Goal: Information Seeking & Learning: Find specific fact

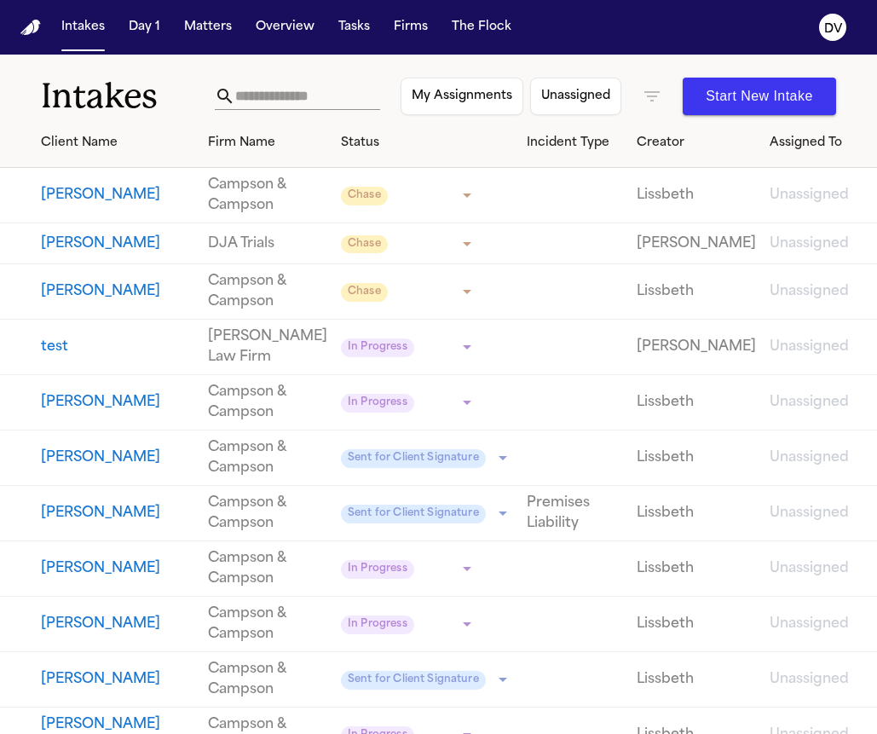
click at [106, 689] on button "[PERSON_NAME]" at bounding box center [117, 679] width 153 height 20
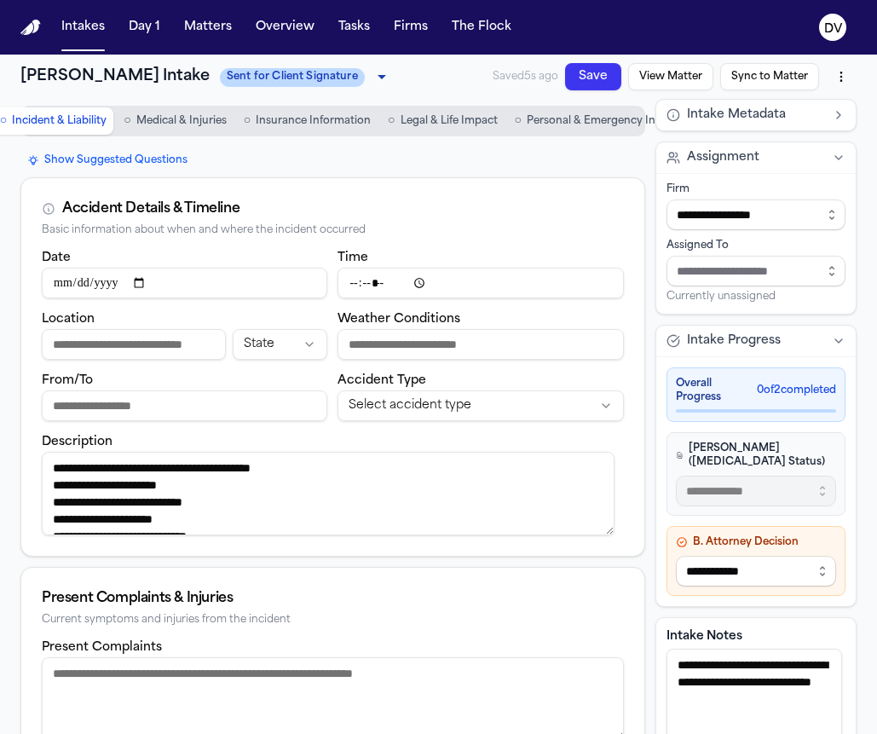
click at [590, 124] on span "Personal & Emergency Info" at bounding box center [596, 121] width 139 height 14
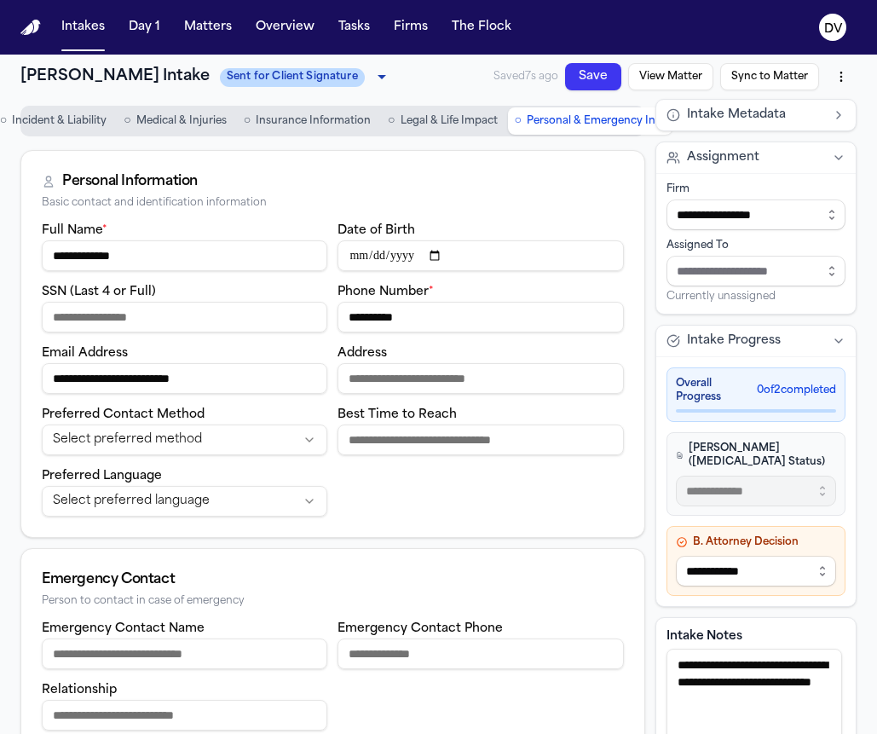
click at [405, 378] on input "Address" at bounding box center [479, 378] width 285 height 31
type input "**********"
click at [234, 525] on div "**********" at bounding box center [332, 378] width 623 height 317
click at [239, 515] on html "**********" at bounding box center [438, 367] width 877 height 734
click at [788, 372] on div "Overall Progress 0 of 2 completed" at bounding box center [755, 394] width 179 height 55
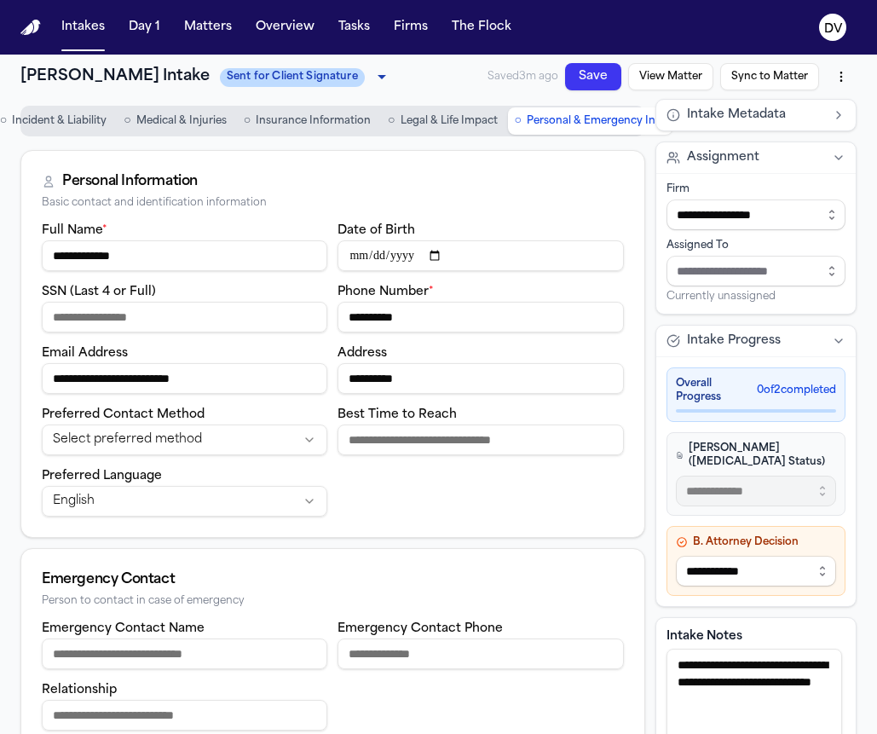
click at [806, 342] on button "Intake Progress" at bounding box center [755, 340] width 199 height 31
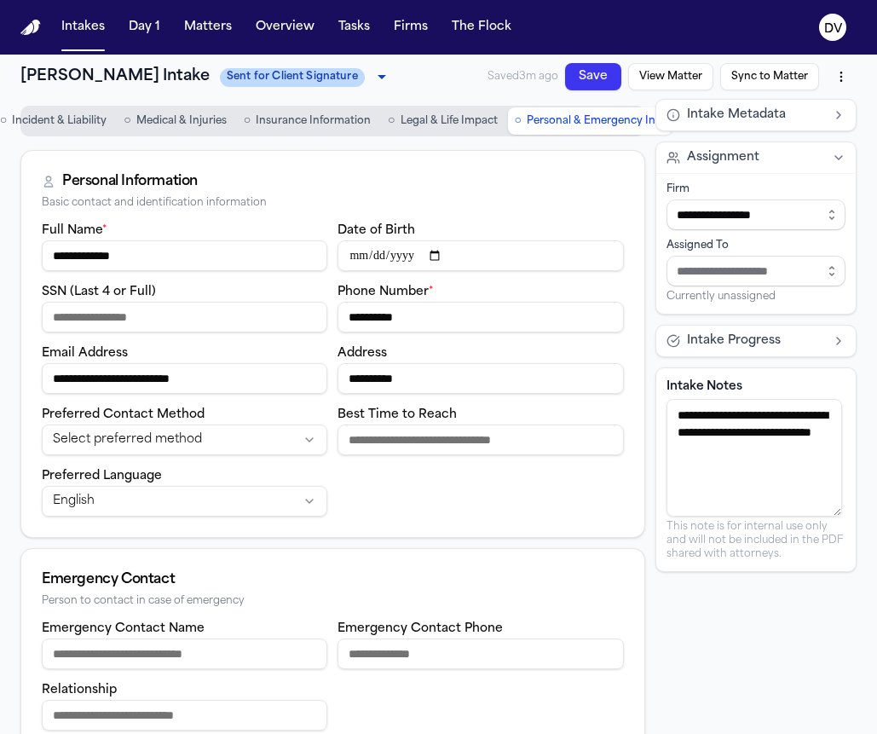
click at [806, 342] on button "Intake Progress" at bounding box center [755, 340] width 199 height 31
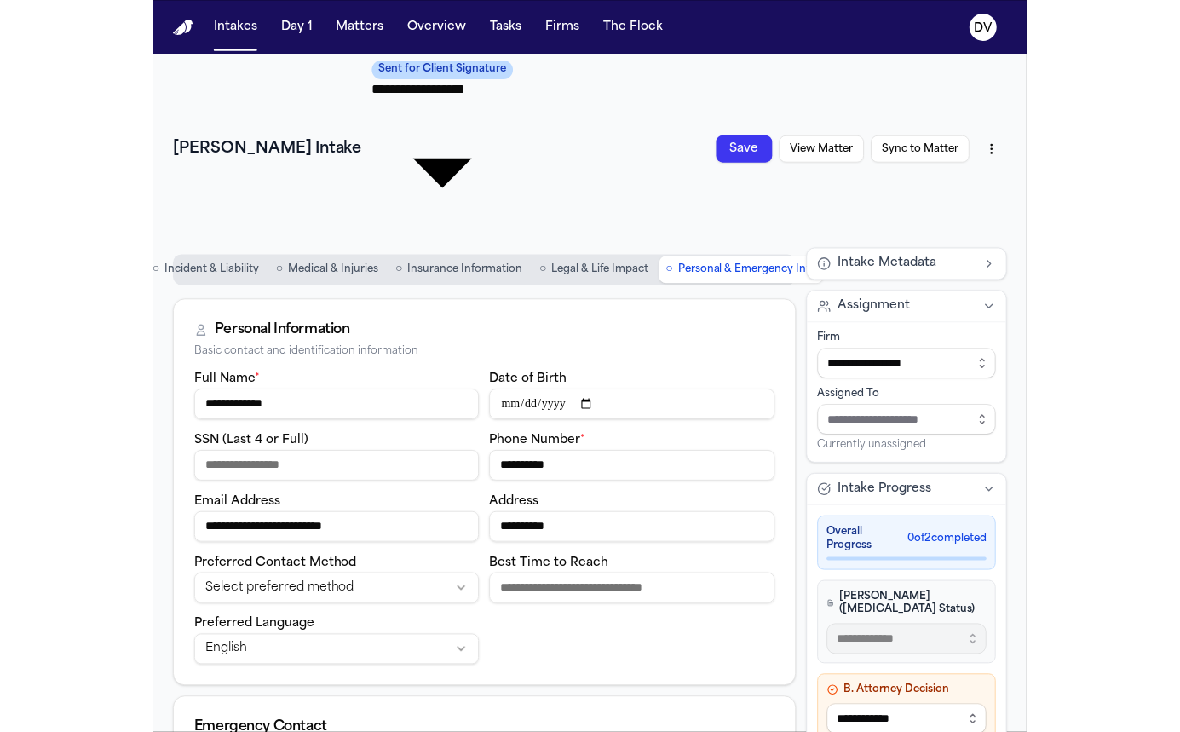
scroll to position [7, 0]
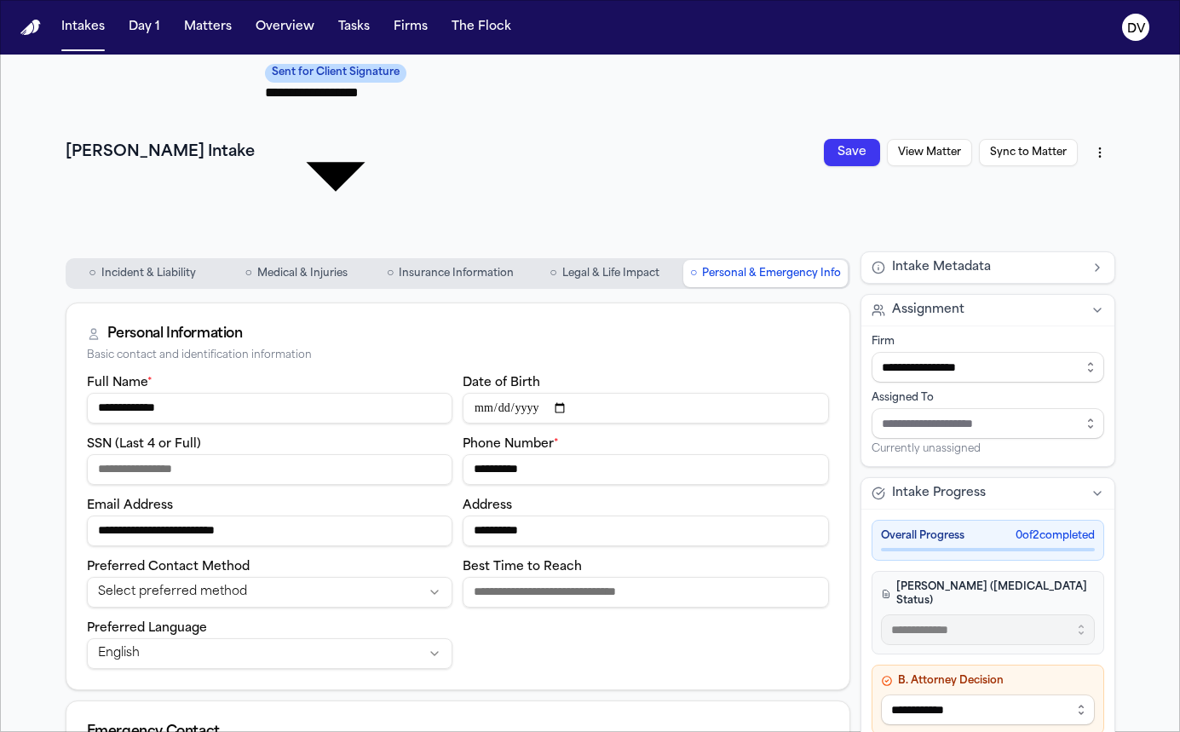
click at [846, 139] on button "Save" at bounding box center [852, 152] width 56 height 27
click at [607, 260] on button "○ Legal & Life Impact" at bounding box center [604, 273] width 151 height 27
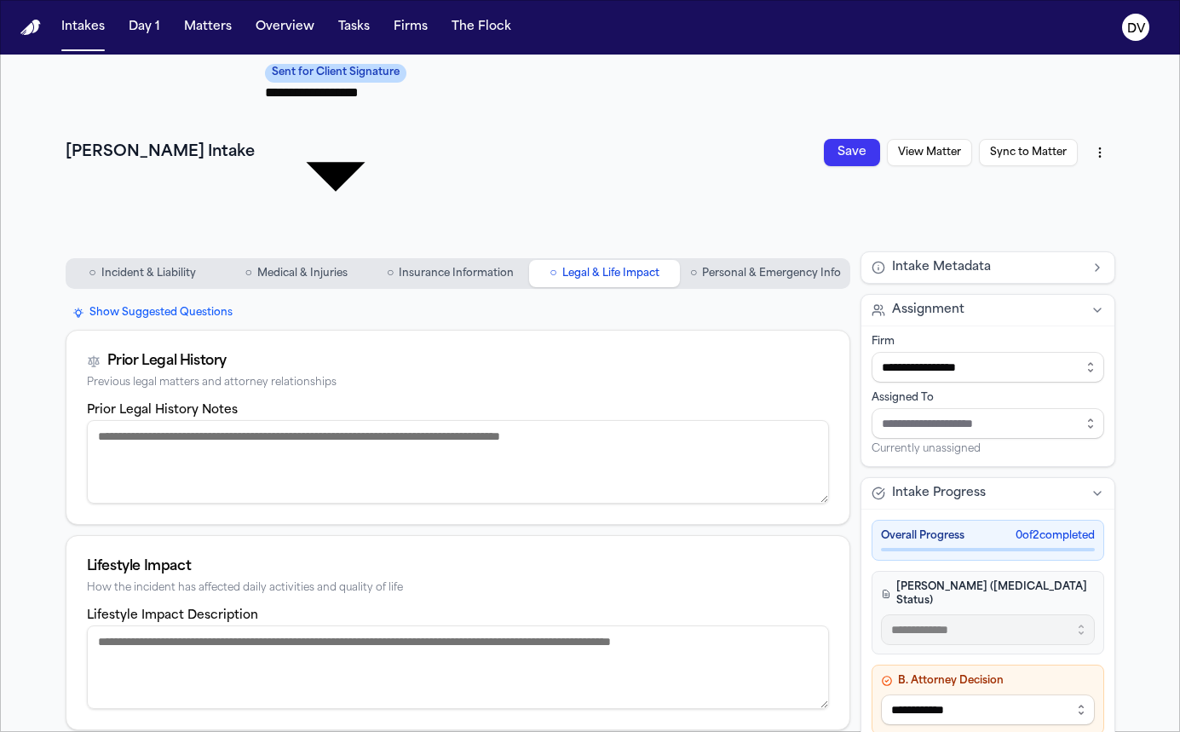
click at [431, 267] on span "Insurance Information" at bounding box center [456, 274] width 115 height 14
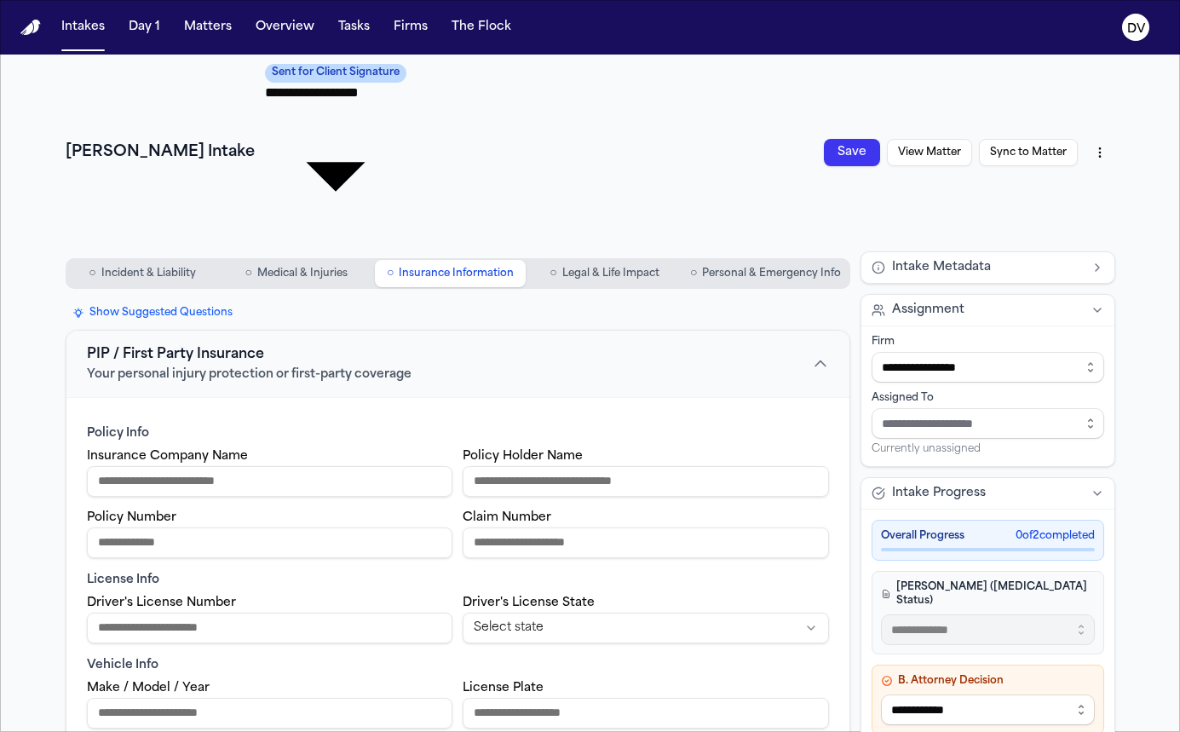
click at [245, 265] on span "○" at bounding box center [248, 273] width 7 height 17
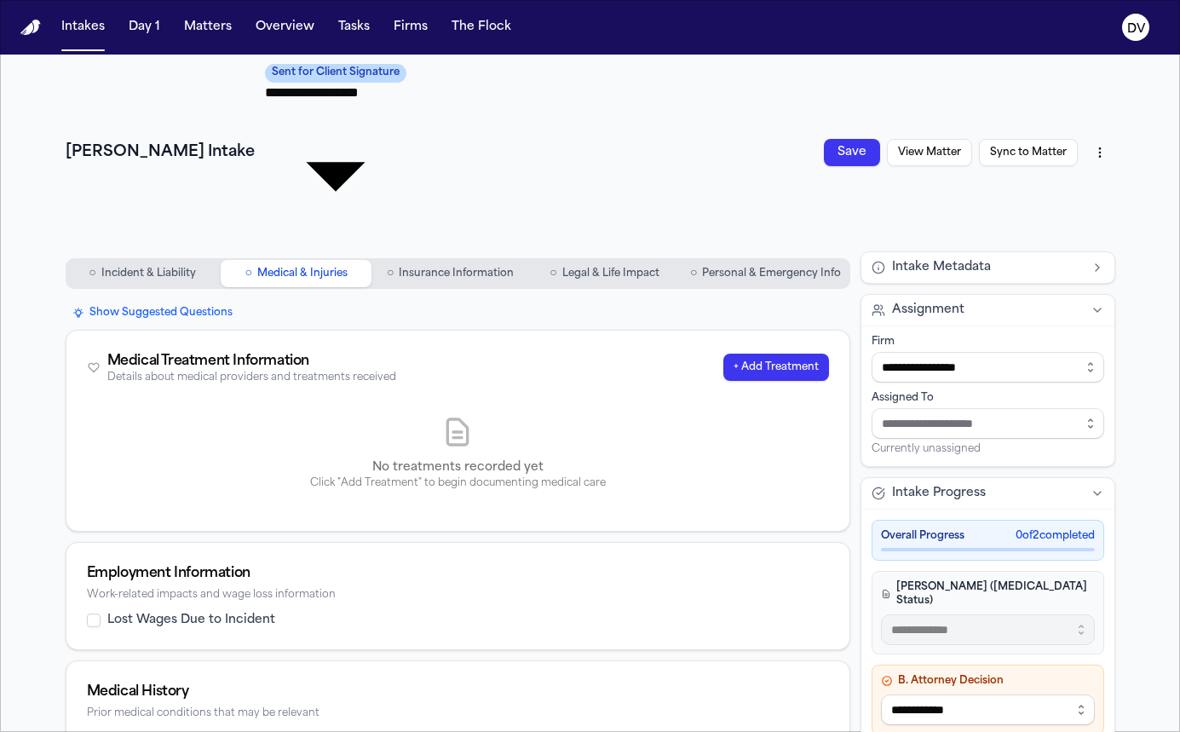
click at [199, 260] on button "○ Incident & Liability" at bounding box center [142, 273] width 151 height 27
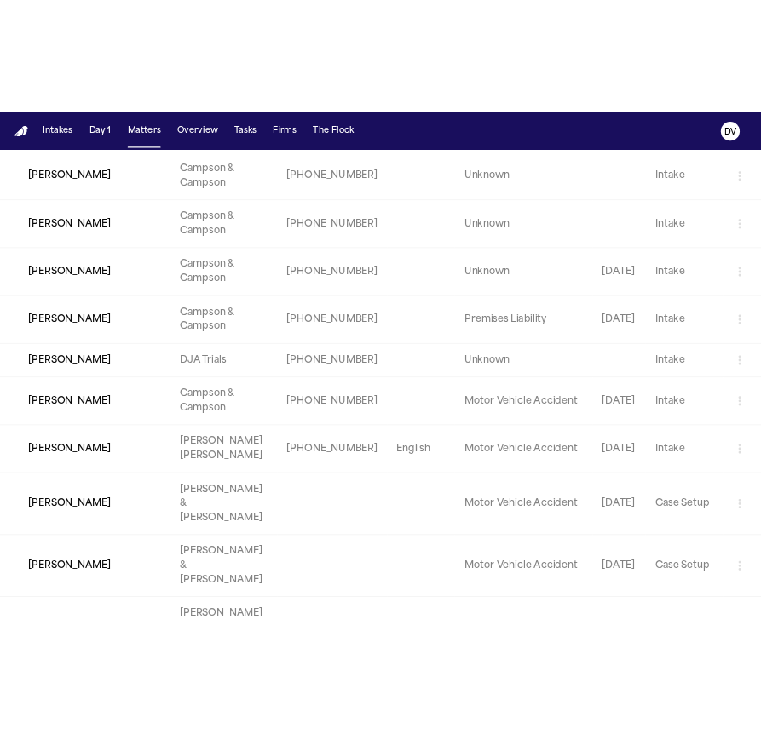
scroll to position [372, 0]
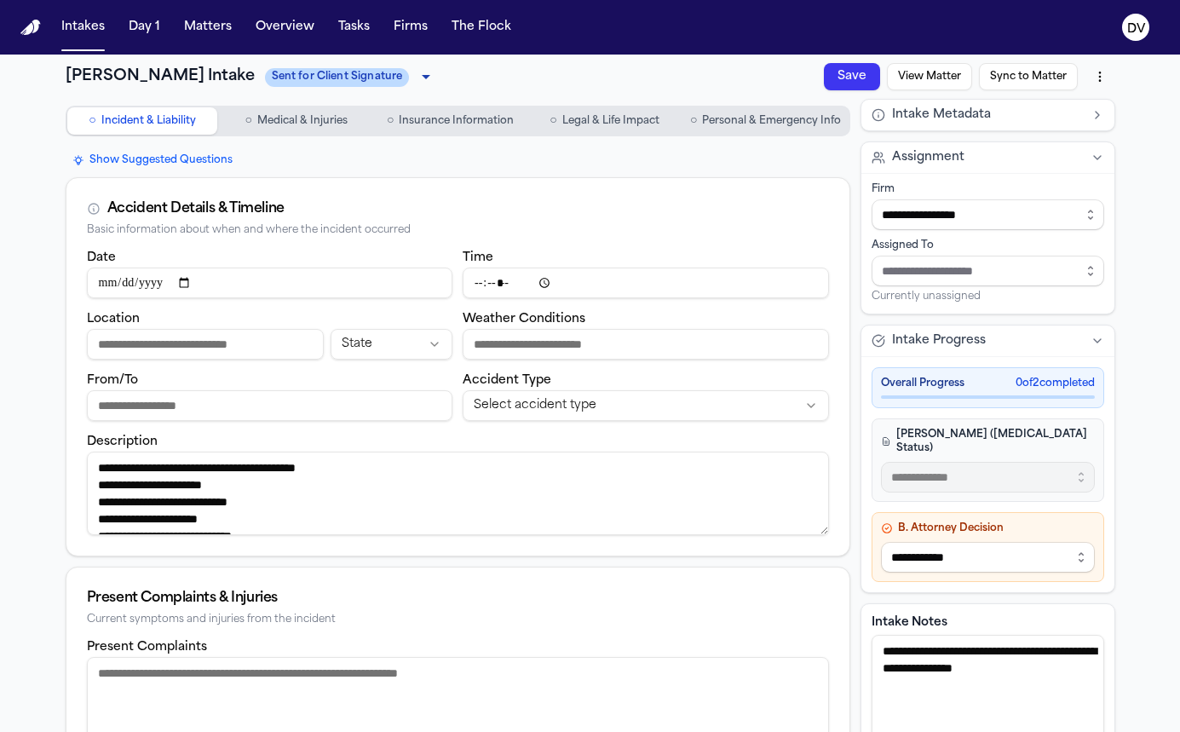
click at [1035, 397] on div at bounding box center [988, 396] width 214 height 3
click at [1044, 392] on div "Overall Progress 0 of 2 completed" at bounding box center [988, 387] width 233 height 41
click at [1046, 391] on div "Overall Progress 0 of 2 completed" at bounding box center [988, 387] width 233 height 41
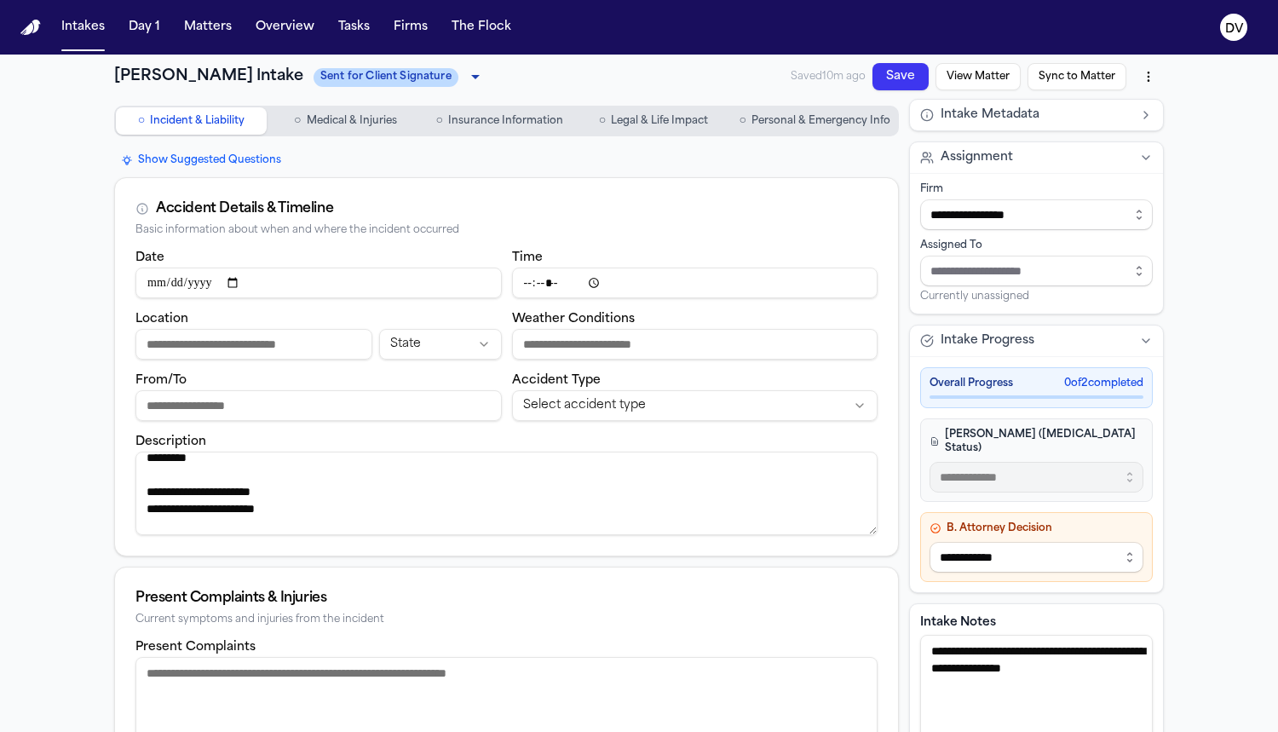
scroll to position [265, 0]
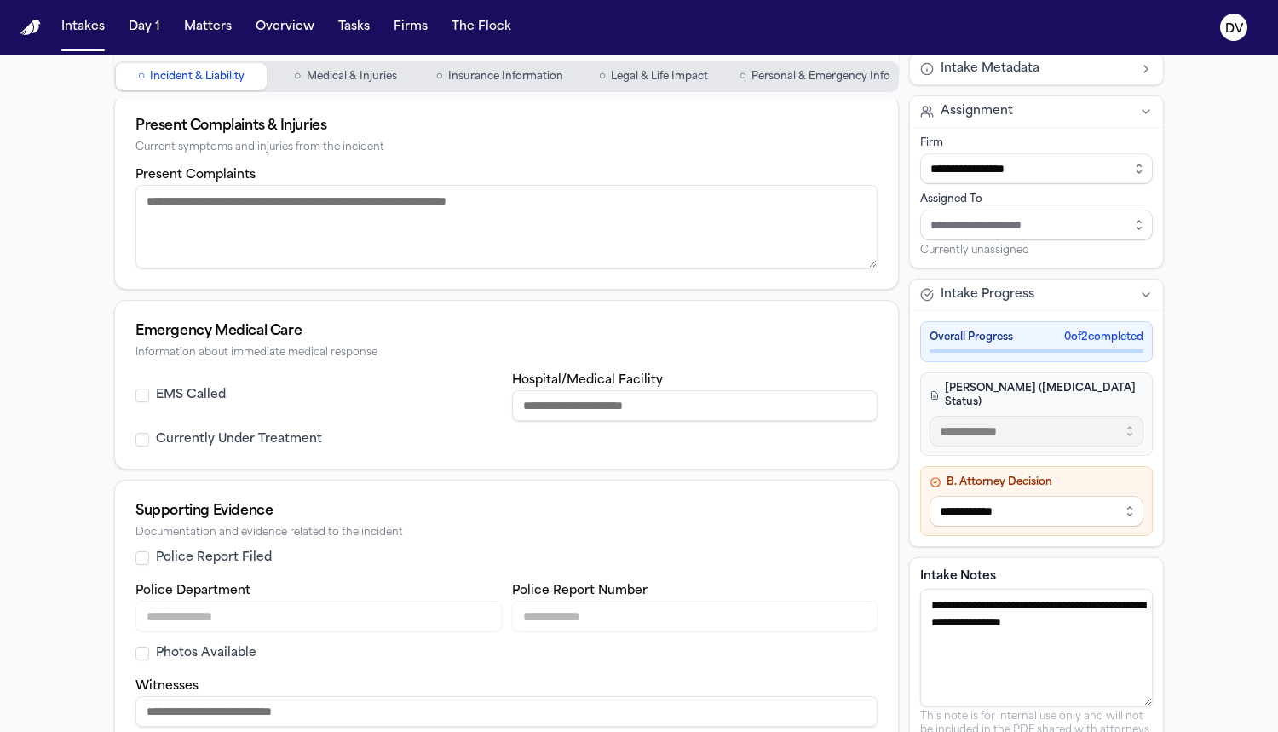
scroll to position [495, 0]
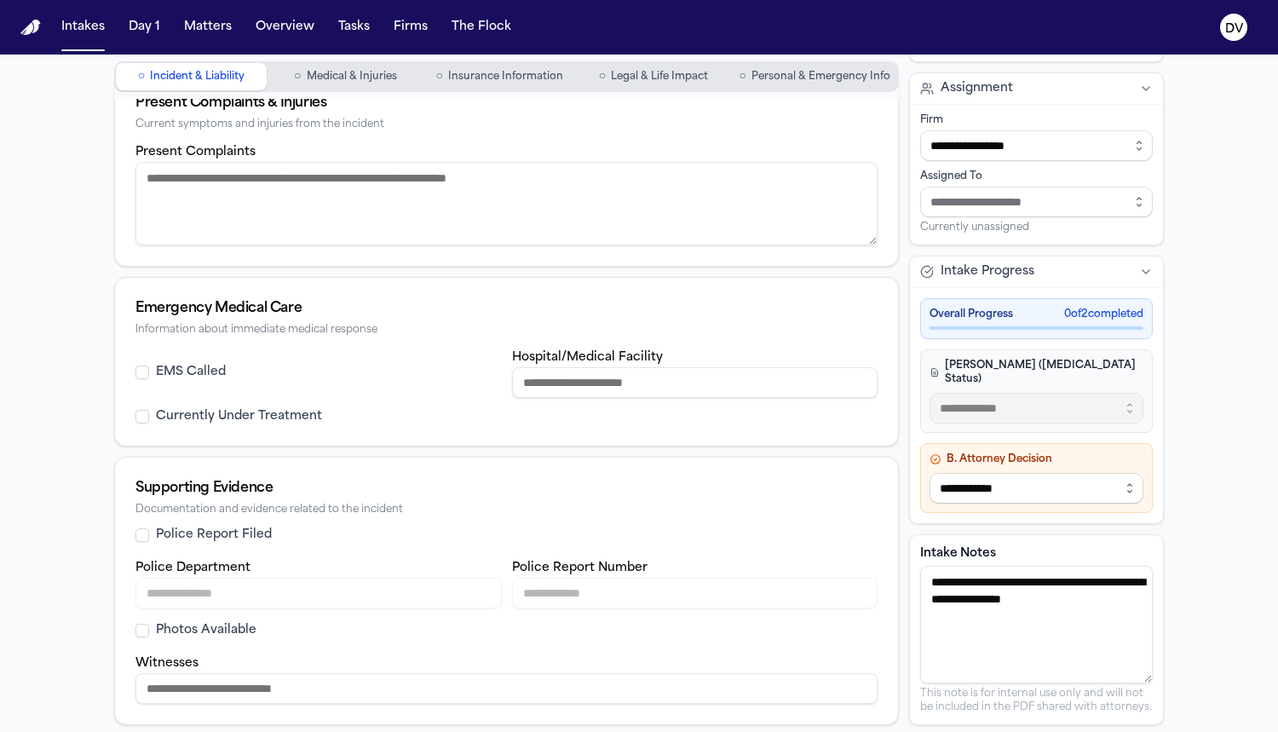
click at [928, 579] on textarea "**********" at bounding box center [1036, 625] width 233 height 118
click at [930, 581] on textarea "**********" at bounding box center [1036, 625] width 233 height 118
click at [929, 583] on textarea "**********" at bounding box center [1036, 625] width 233 height 118
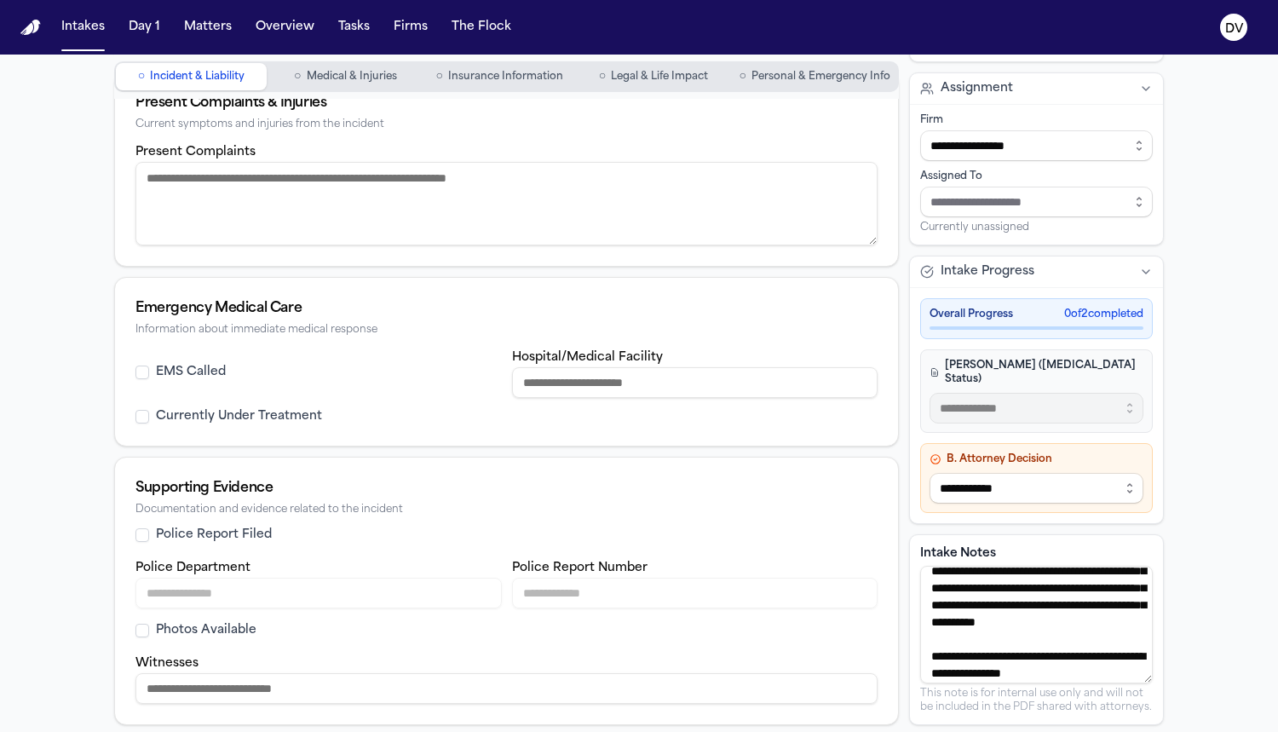
scroll to position [0, 0]
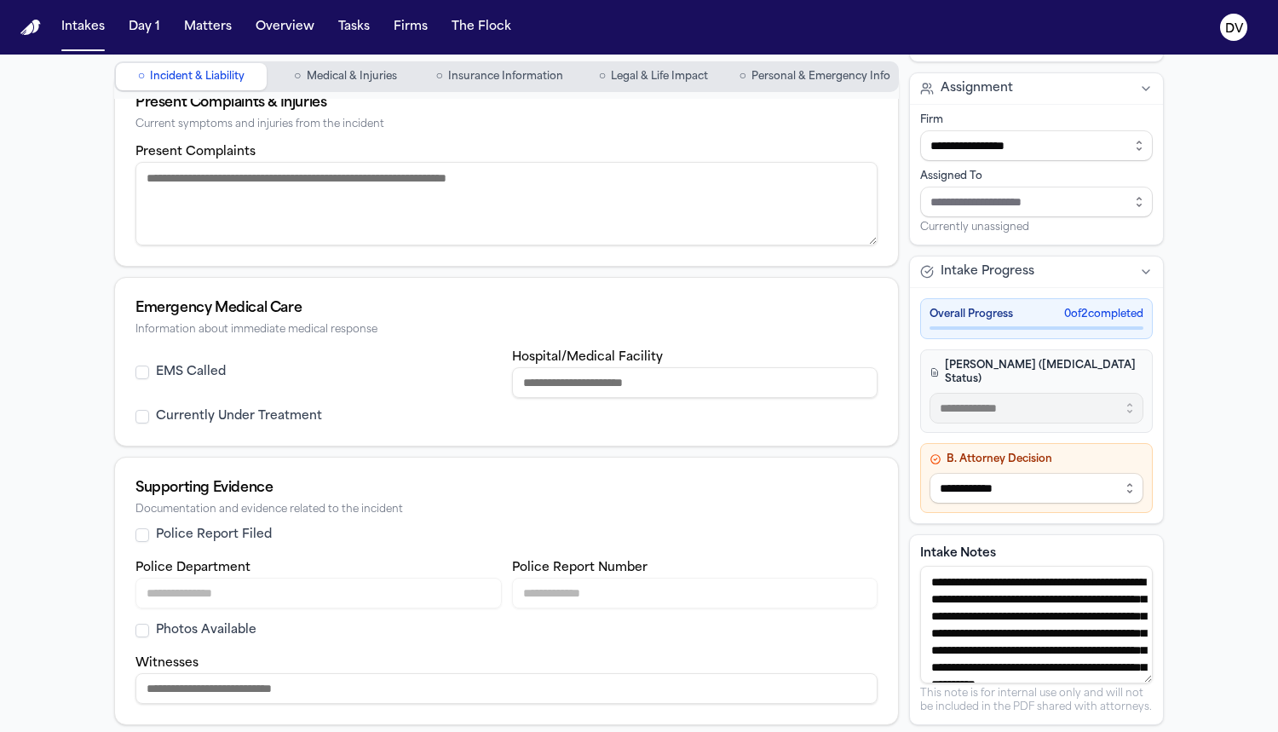
drag, startPoint x: 1069, startPoint y: 671, endPoint x: 865, endPoint y: 543, distance: 240.9
click at [865, 543] on div "**********" at bounding box center [639, 164] width 1050 height 1121
click at [1053, 612] on textarea "**********" at bounding box center [1036, 625] width 233 height 118
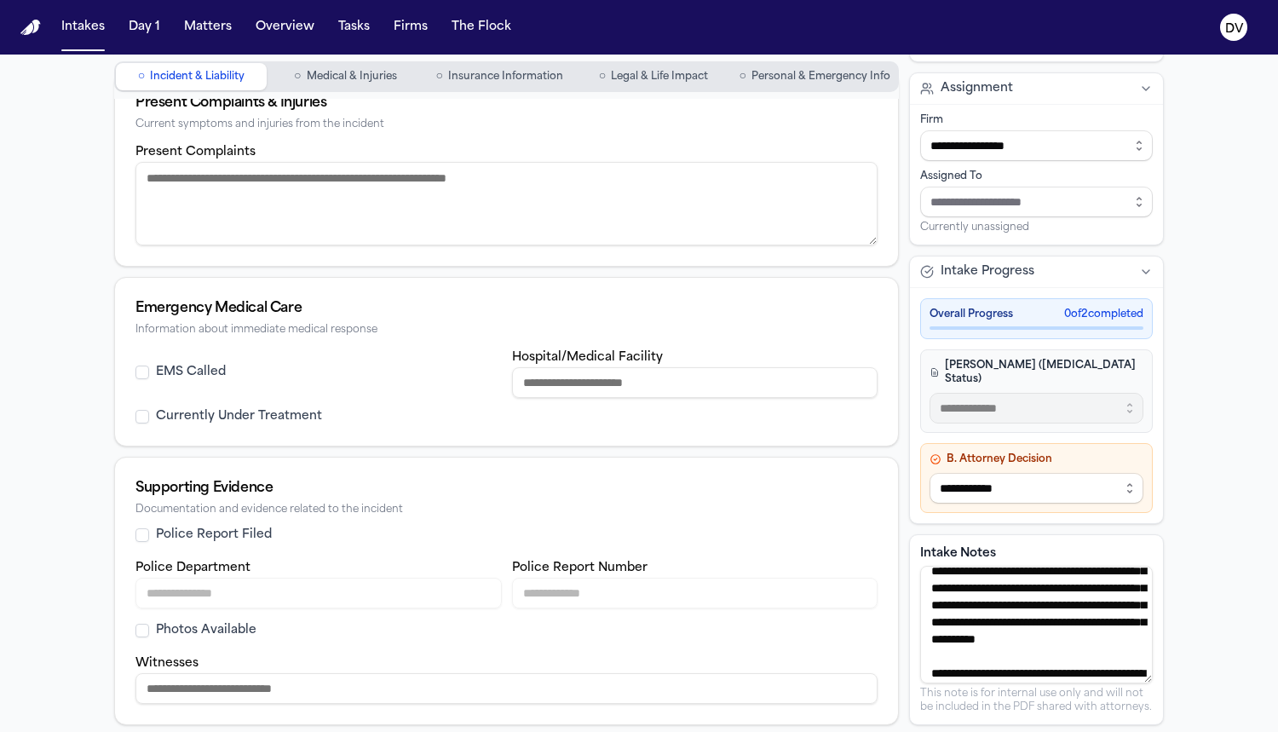
scroll to position [136, 0]
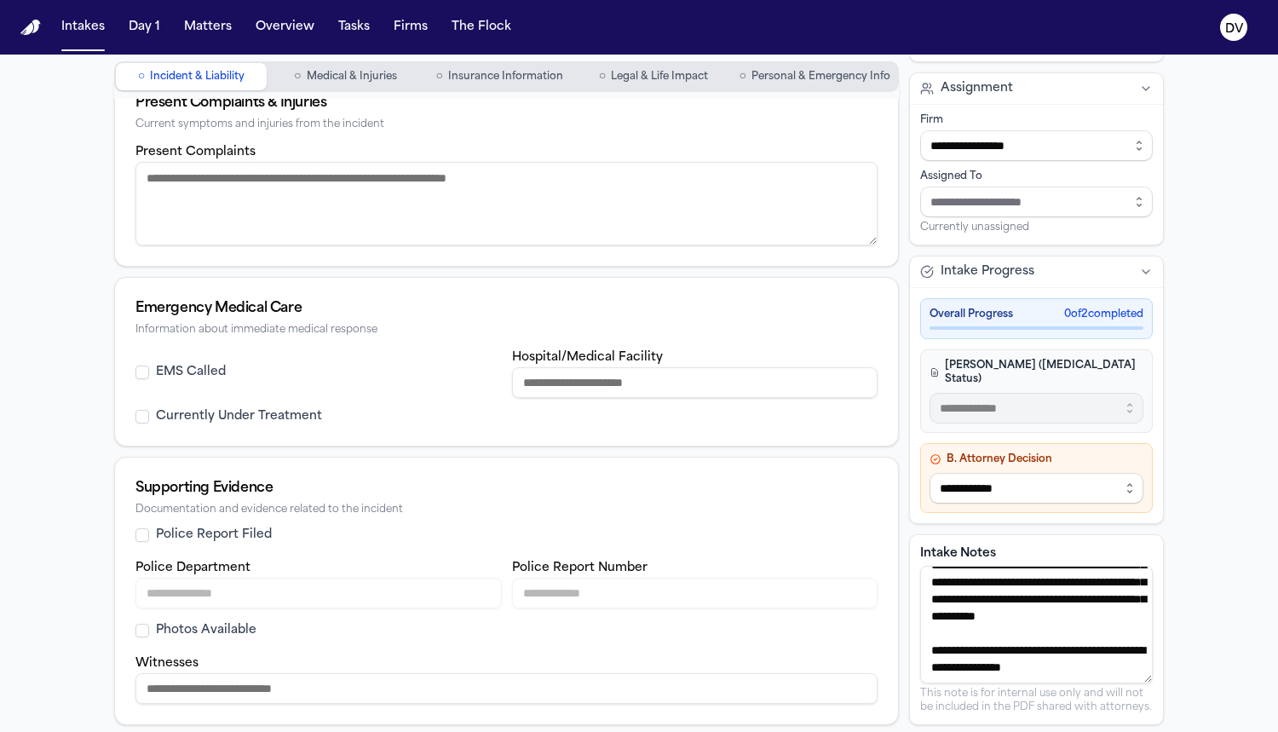
click at [1103, 602] on textarea "**********" at bounding box center [1036, 625] width 233 height 118
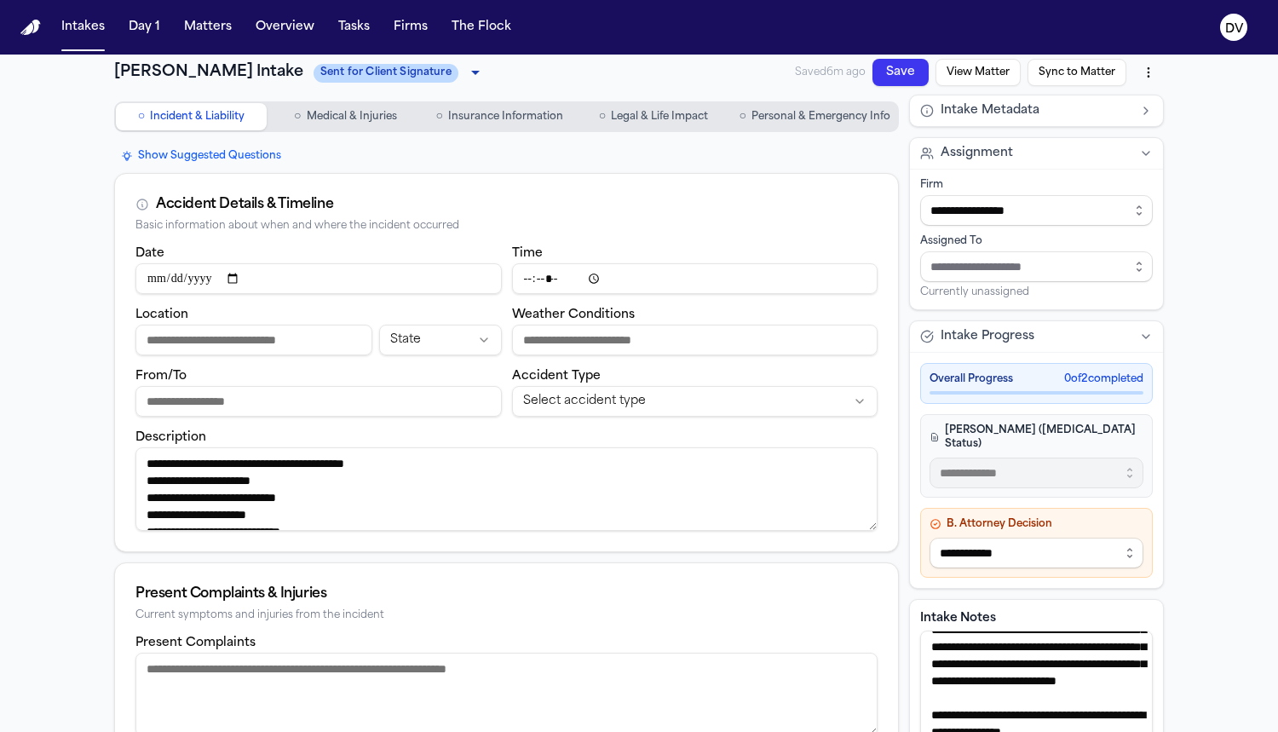
scroll to position [0, 0]
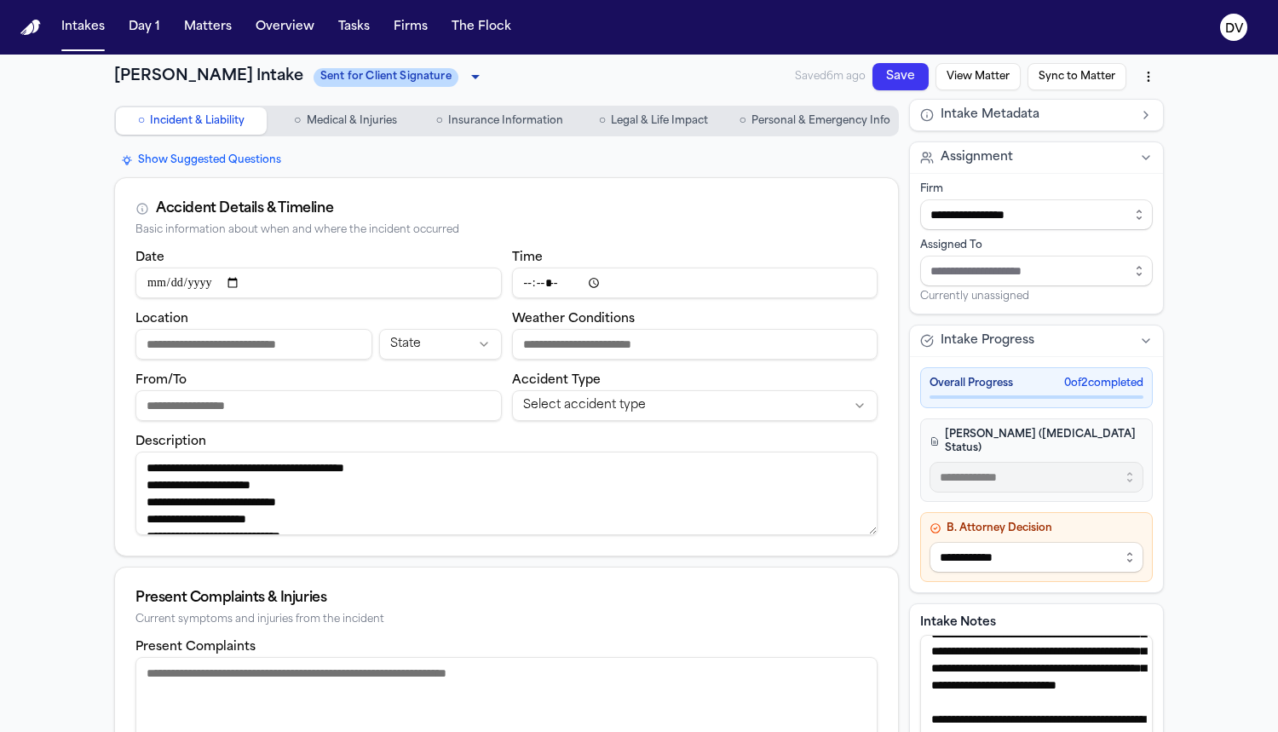
type textarea "**********"
click at [899, 75] on button "Save" at bounding box center [901, 76] width 56 height 27
click at [51, 29] on nav "Intakes Day 1 Matters Overview Tasks Firms The Flock DV" at bounding box center [639, 27] width 1278 height 55
click at [122, 30] on button "Day 1" at bounding box center [144, 27] width 45 height 31
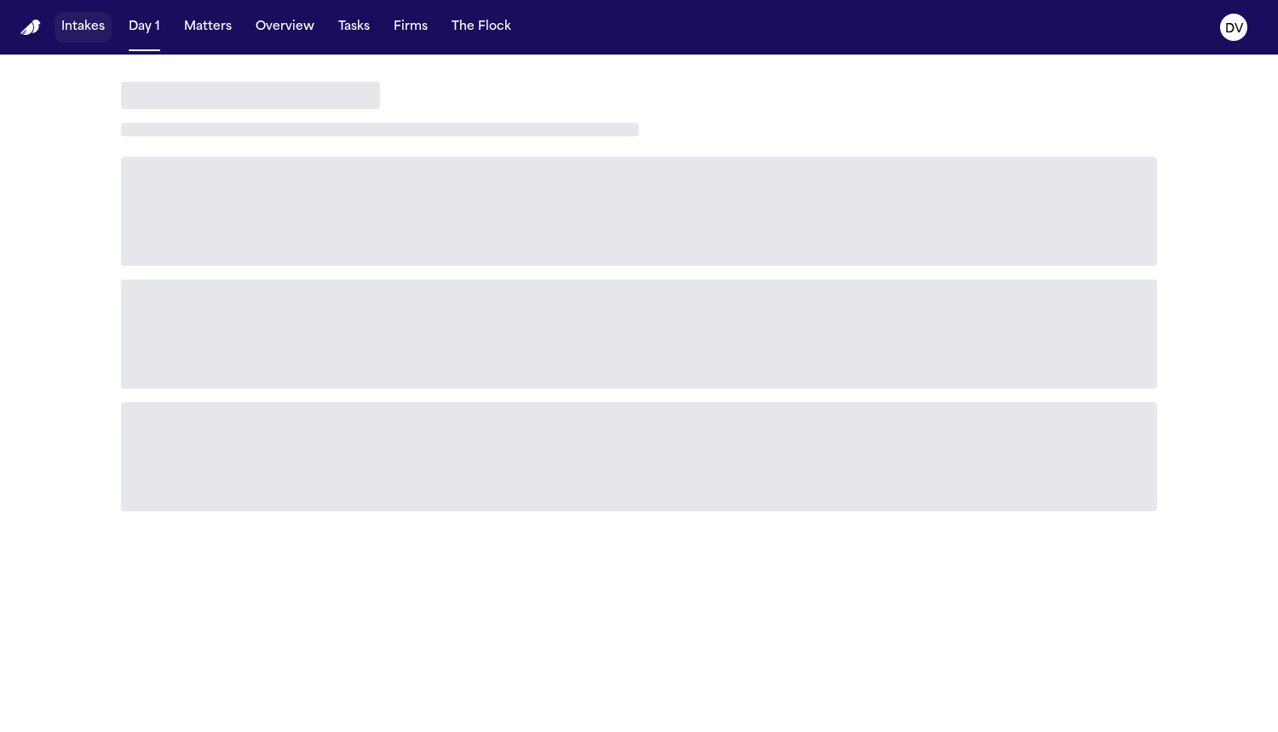
click at [99, 31] on button "Intakes" at bounding box center [83, 27] width 57 height 31
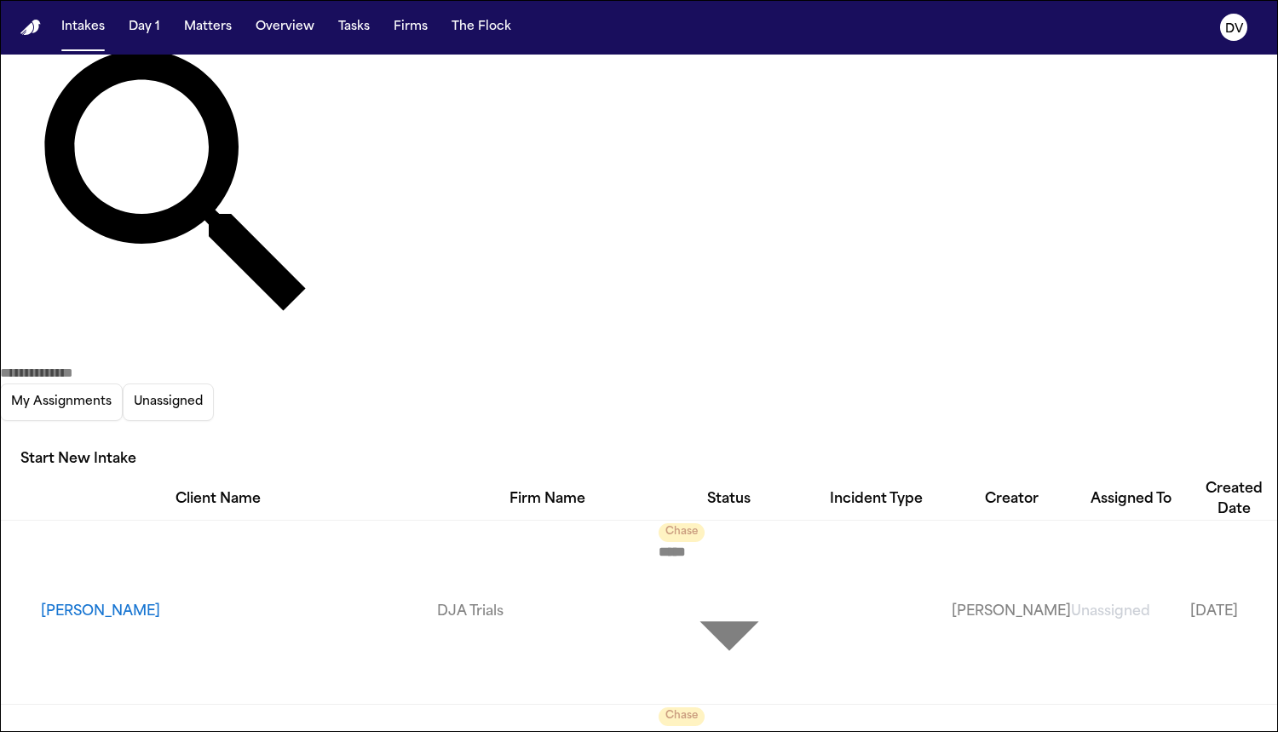
scroll to position [67, 0]
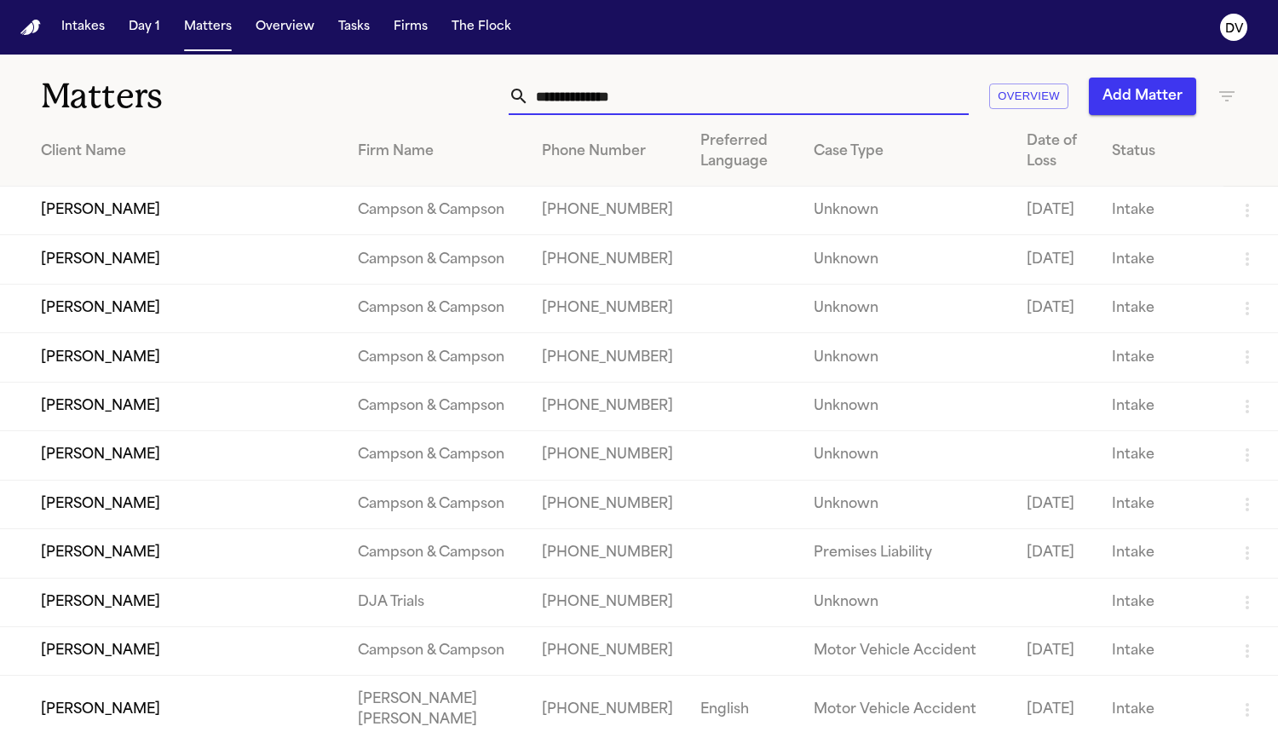
click at [645, 90] on input "text" at bounding box center [749, 96] width 440 height 37
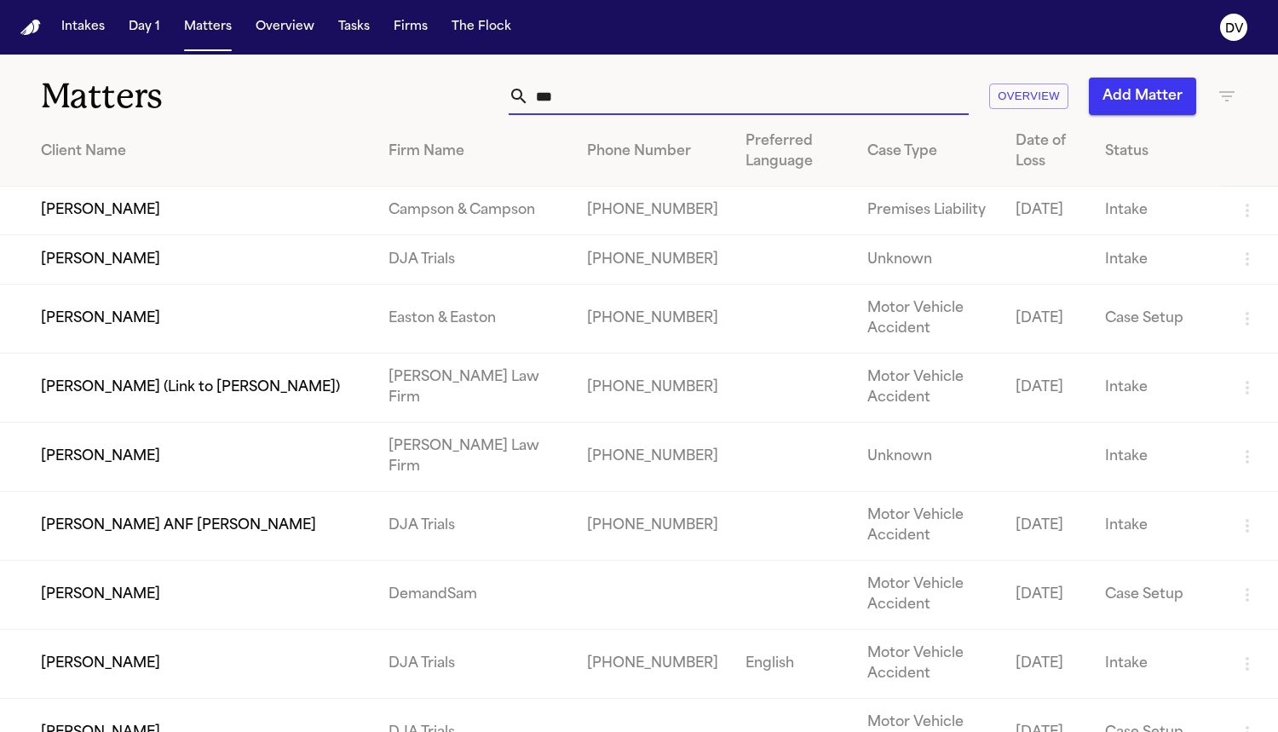
type input "***"
click at [145, 283] on td "[PERSON_NAME]" at bounding box center [187, 259] width 375 height 49
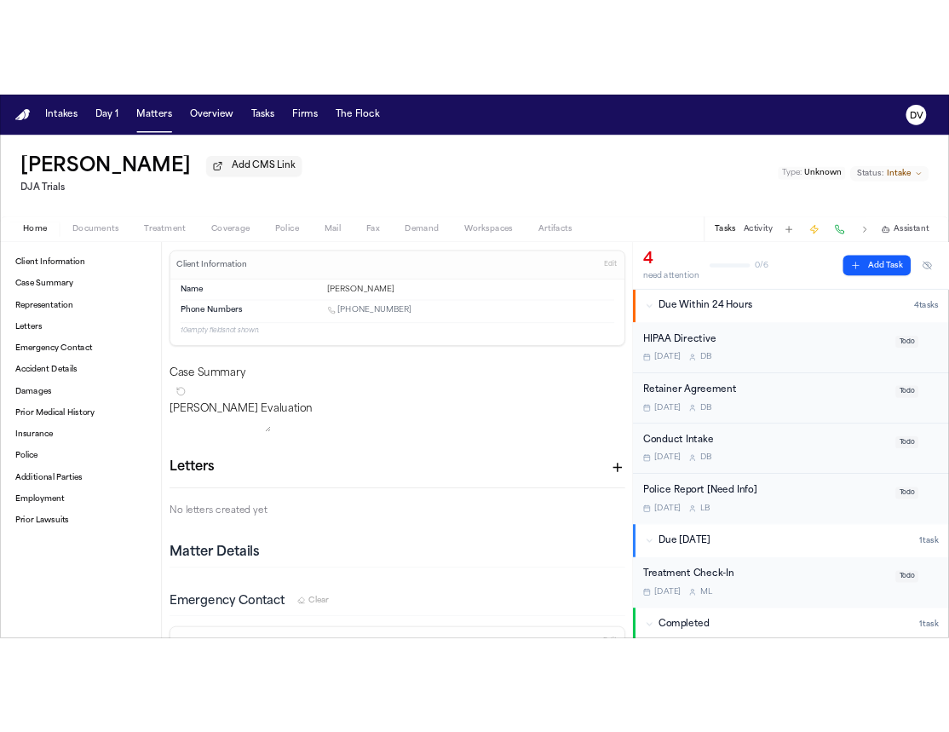
scroll to position [3, 0]
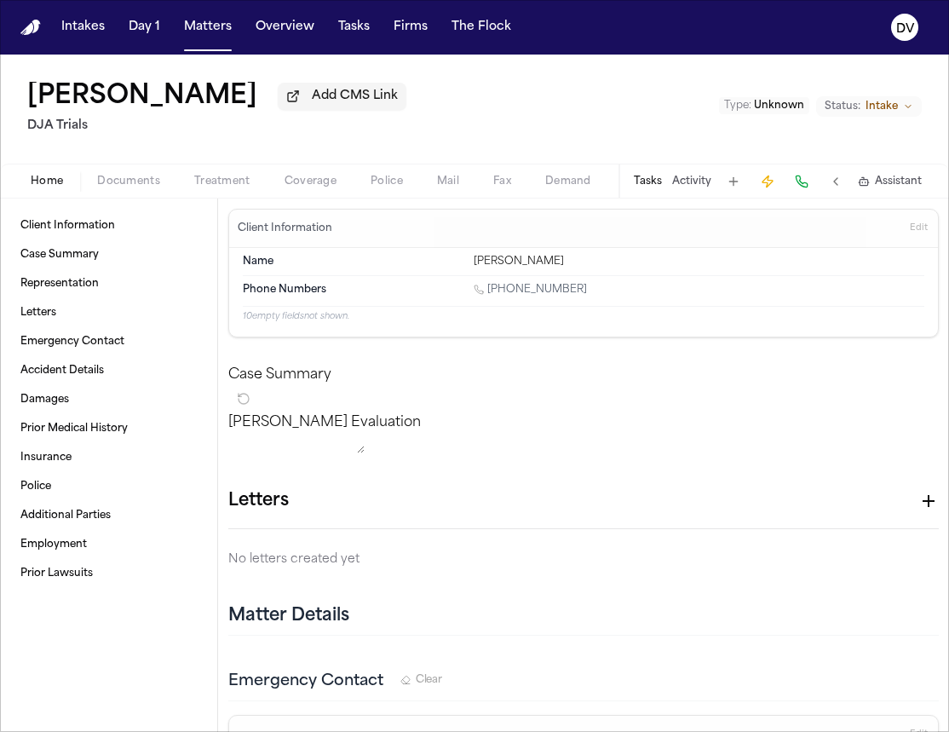
drag, startPoint x: 571, startPoint y: 292, endPoint x: 491, endPoint y: 299, distance: 80.4
click at [491, 299] on div "[PHONE_NUMBER]" at bounding box center [699, 291] width 451 height 16
copy link "(562) 321-0397"
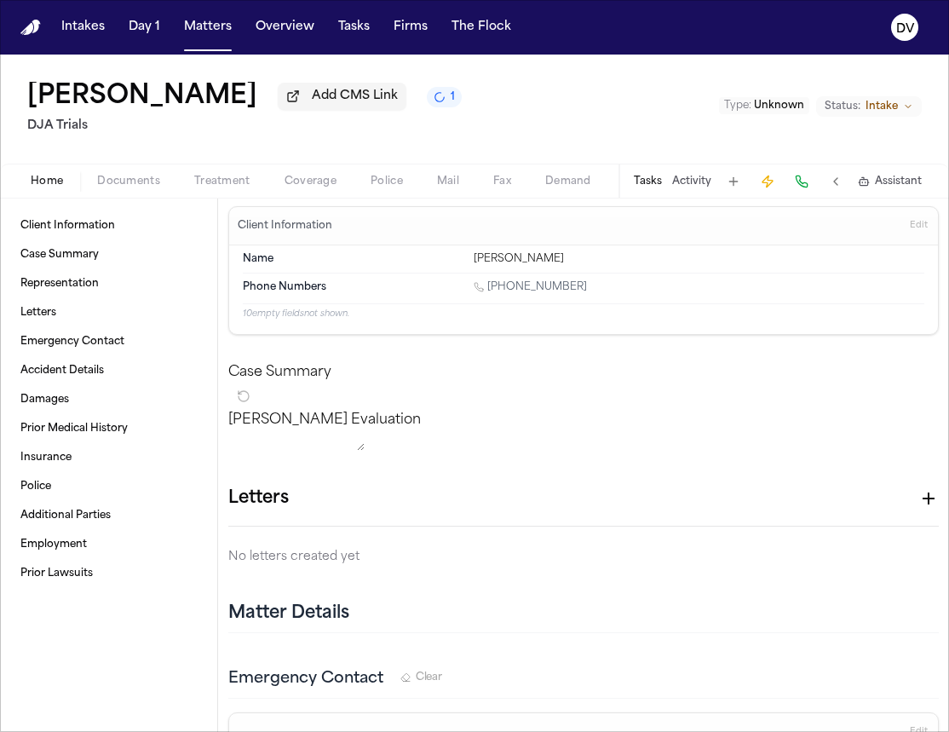
scroll to position [7, 0]
click at [70, 233] on span "Client Information" at bounding box center [67, 226] width 95 height 14
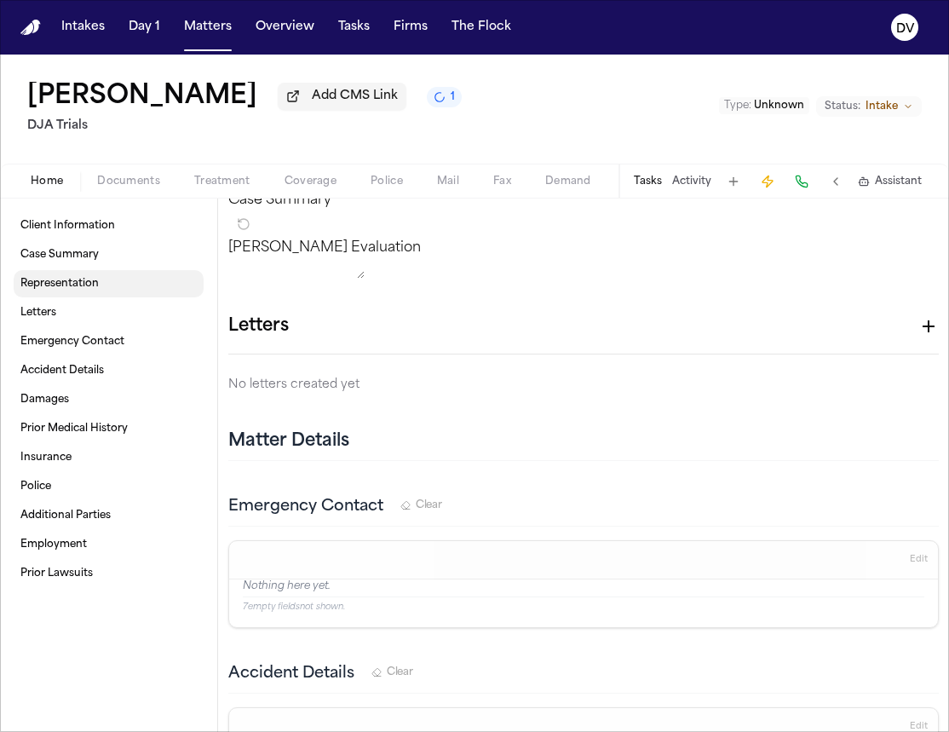
click at [97, 252] on span "Case Summary" at bounding box center [59, 255] width 78 height 14
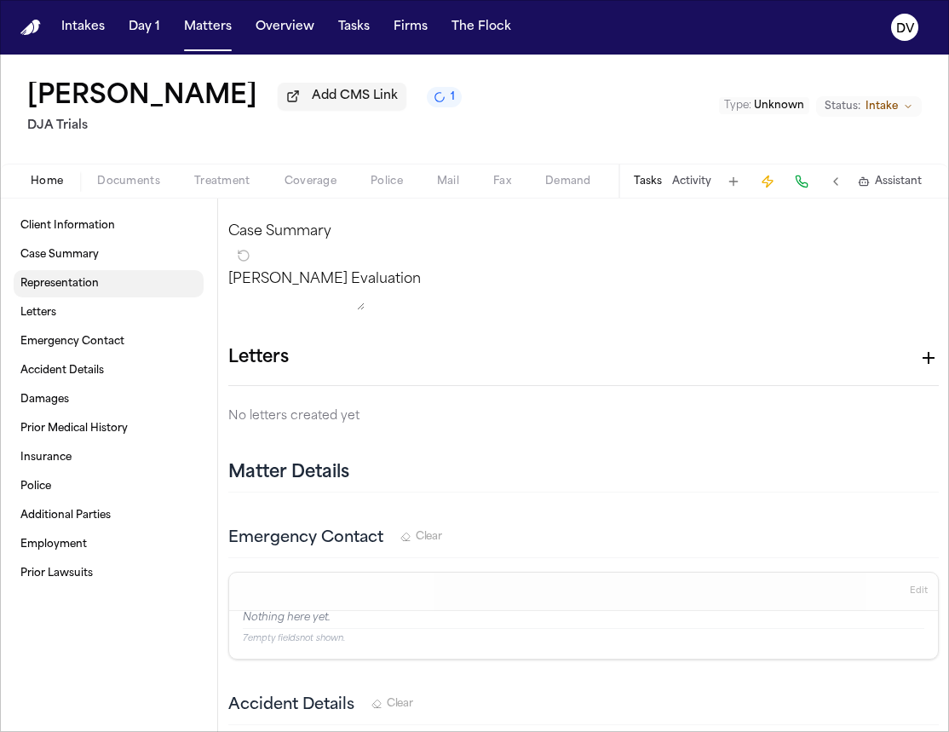
click at [99, 290] on link "Representation" at bounding box center [109, 283] width 190 height 27
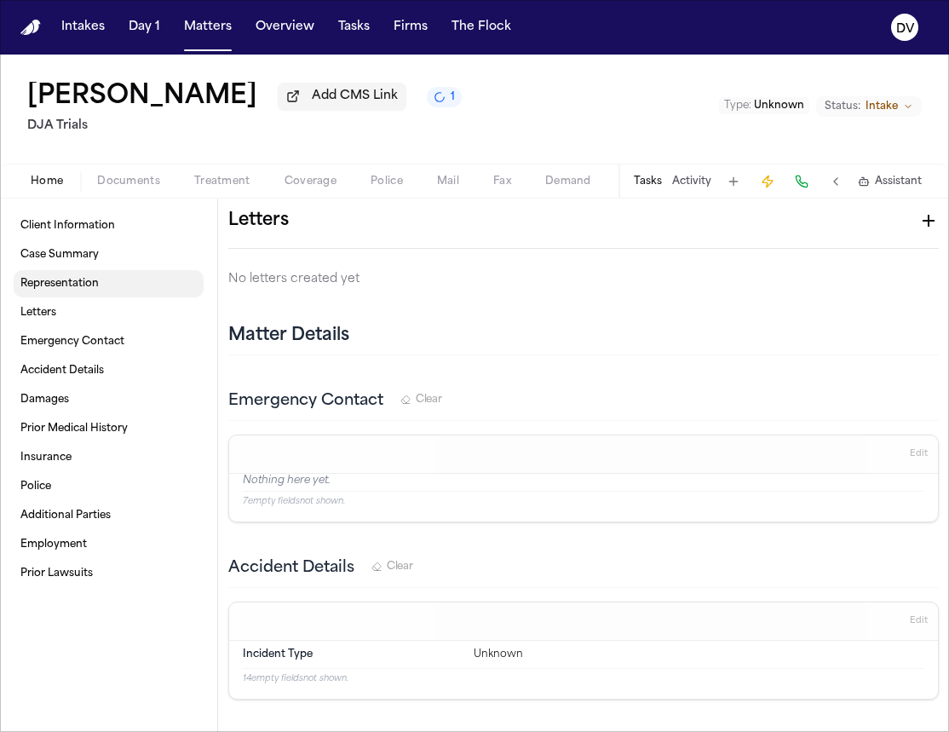
click at [99, 255] on link "Case Summary" at bounding box center [109, 254] width 190 height 27
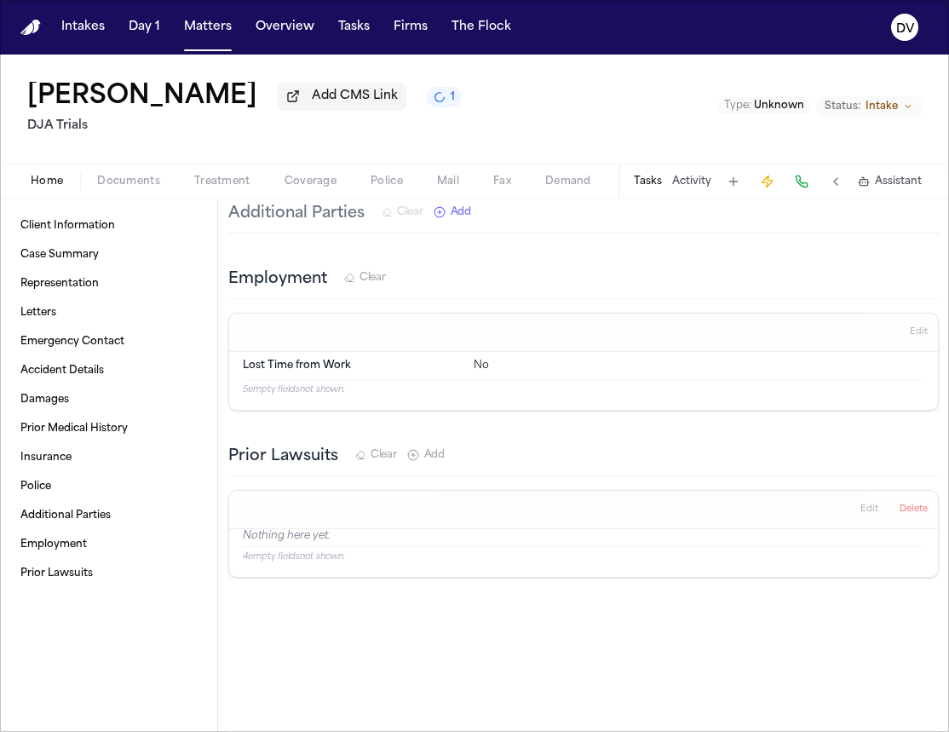
scroll to position [1489, 0]
click at [48, 232] on span "Client Information" at bounding box center [67, 226] width 95 height 14
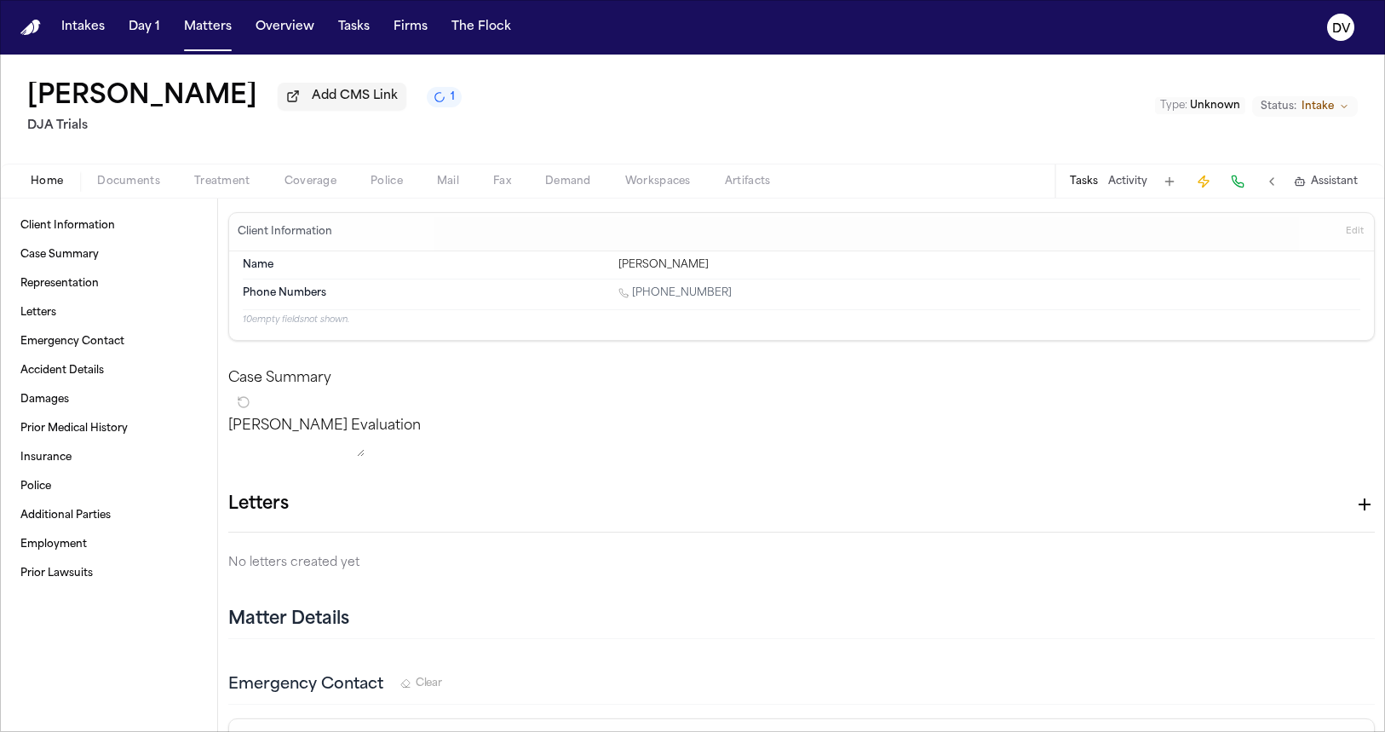
click at [124, 188] on span "Documents" at bounding box center [128, 182] width 63 height 14
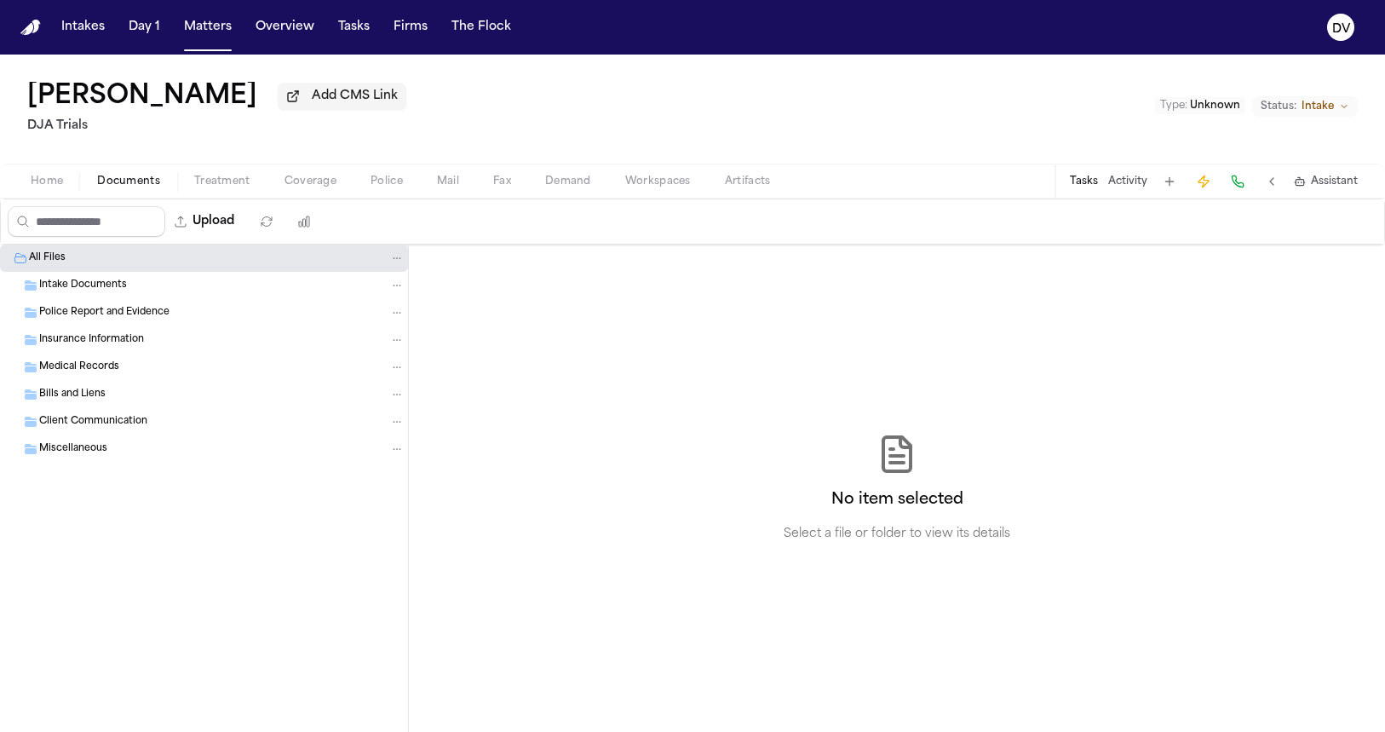
click at [199, 187] on span "Treatment" at bounding box center [222, 182] width 56 height 14
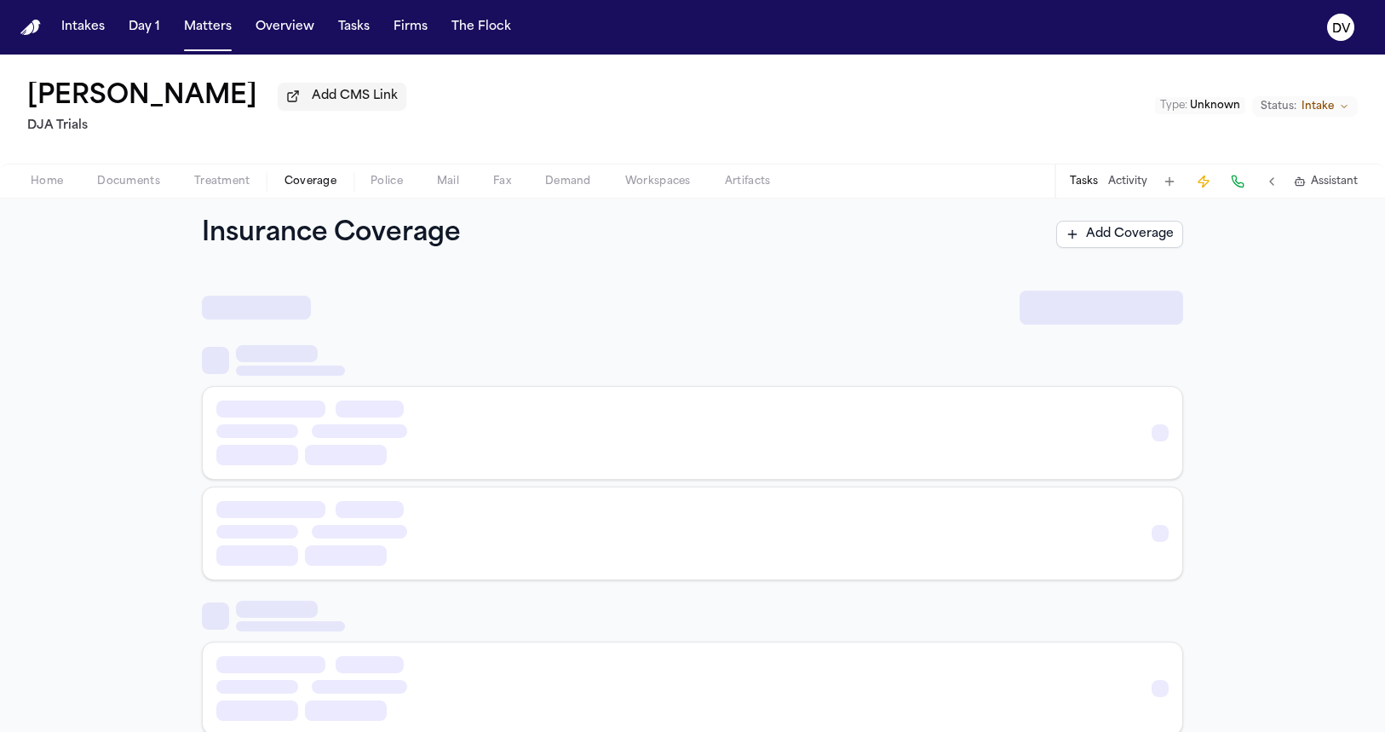
click at [303, 182] on span "Coverage" at bounding box center [311, 182] width 52 height 14
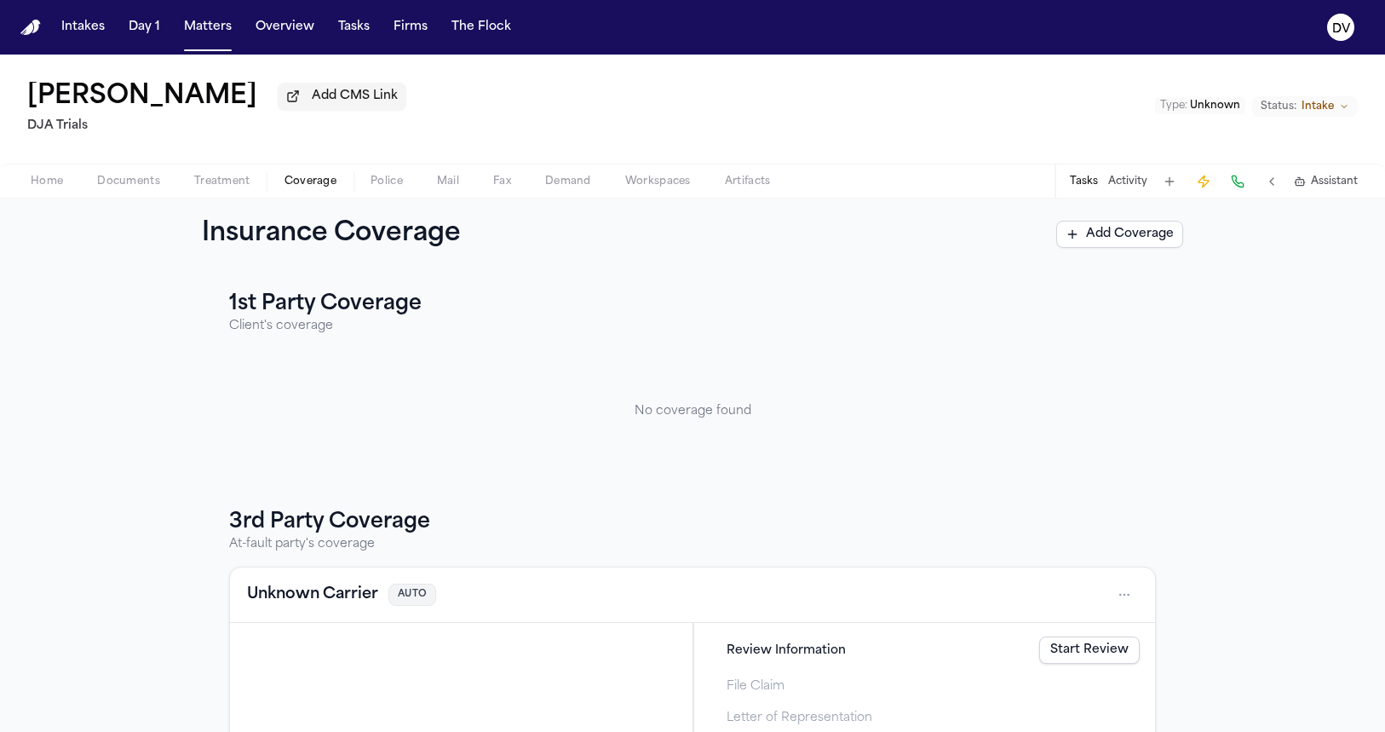
click at [412, 191] on button "Police" at bounding box center [387, 181] width 66 height 20
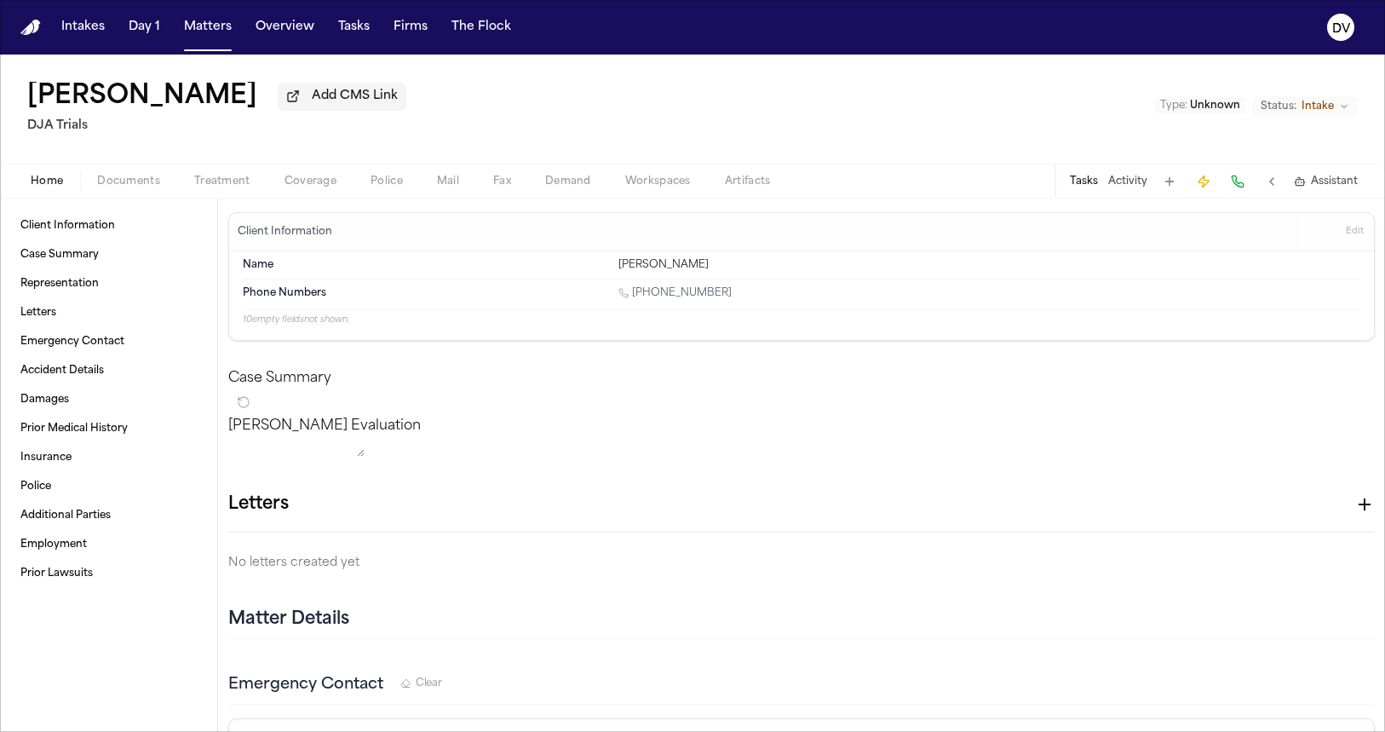
click at [45, 188] on span "Home" at bounding box center [47, 182] width 32 height 14
click at [91, 371] on span "Accident Details" at bounding box center [62, 371] width 84 height 14
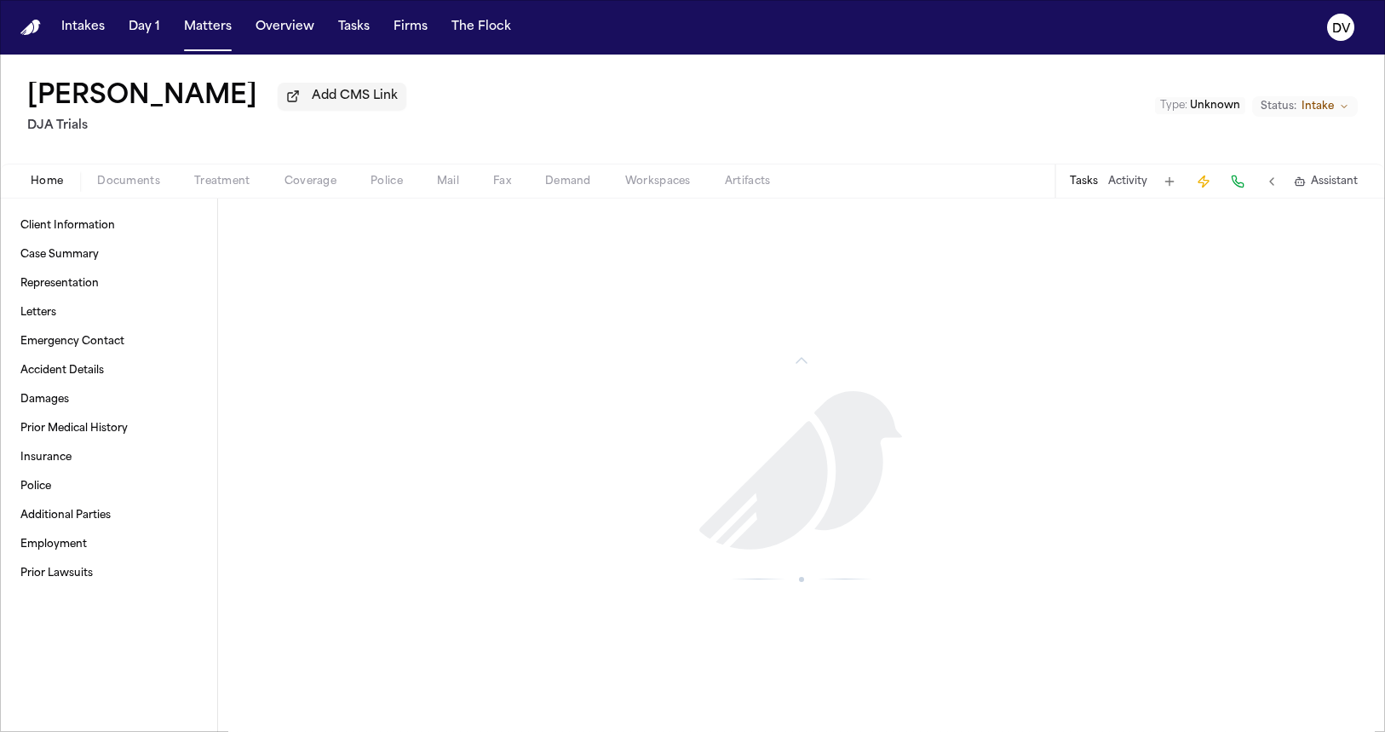
scroll to position [1911, 0]
click at [62, 580] on span "Prior Lawsuits" at bounding box center [56, 574] width 72 height 14
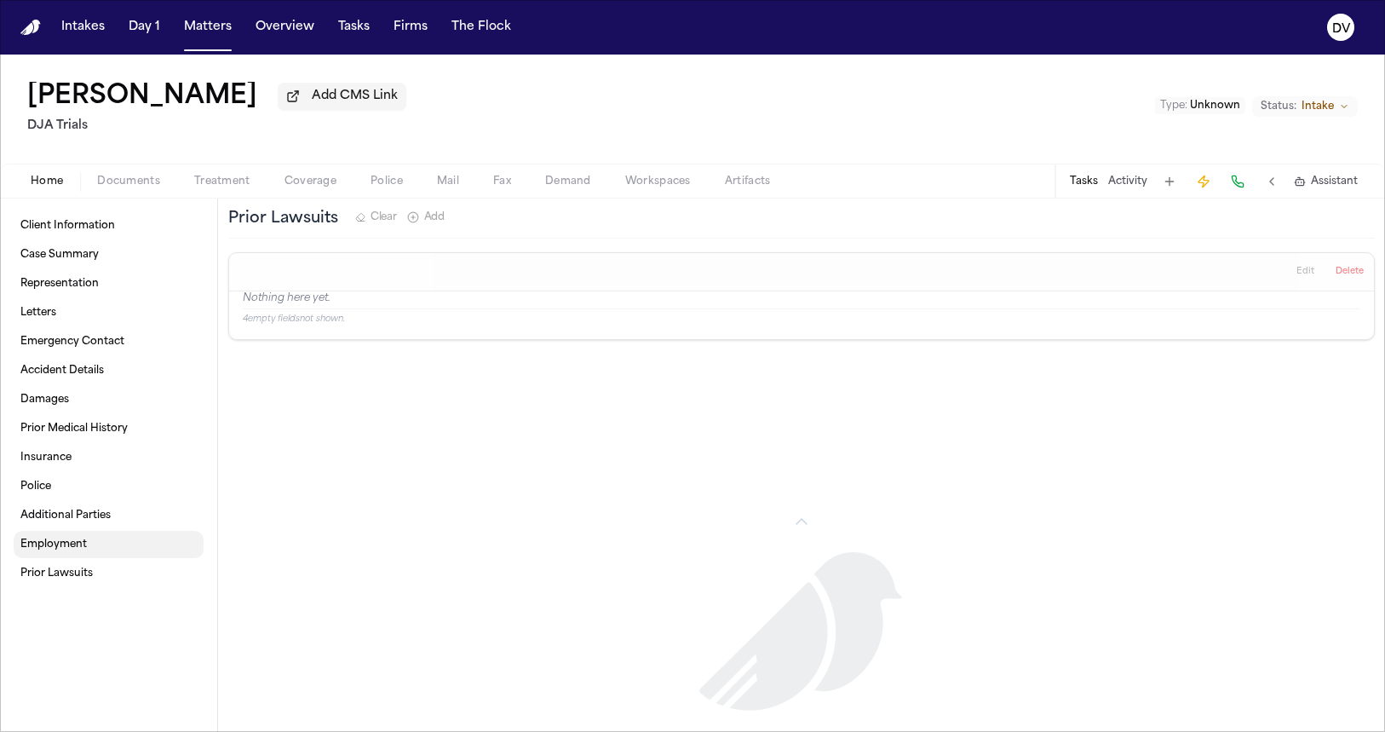
click at [75, 546] on span "Employment" at bounding box center [53, 545] width 66 height 14
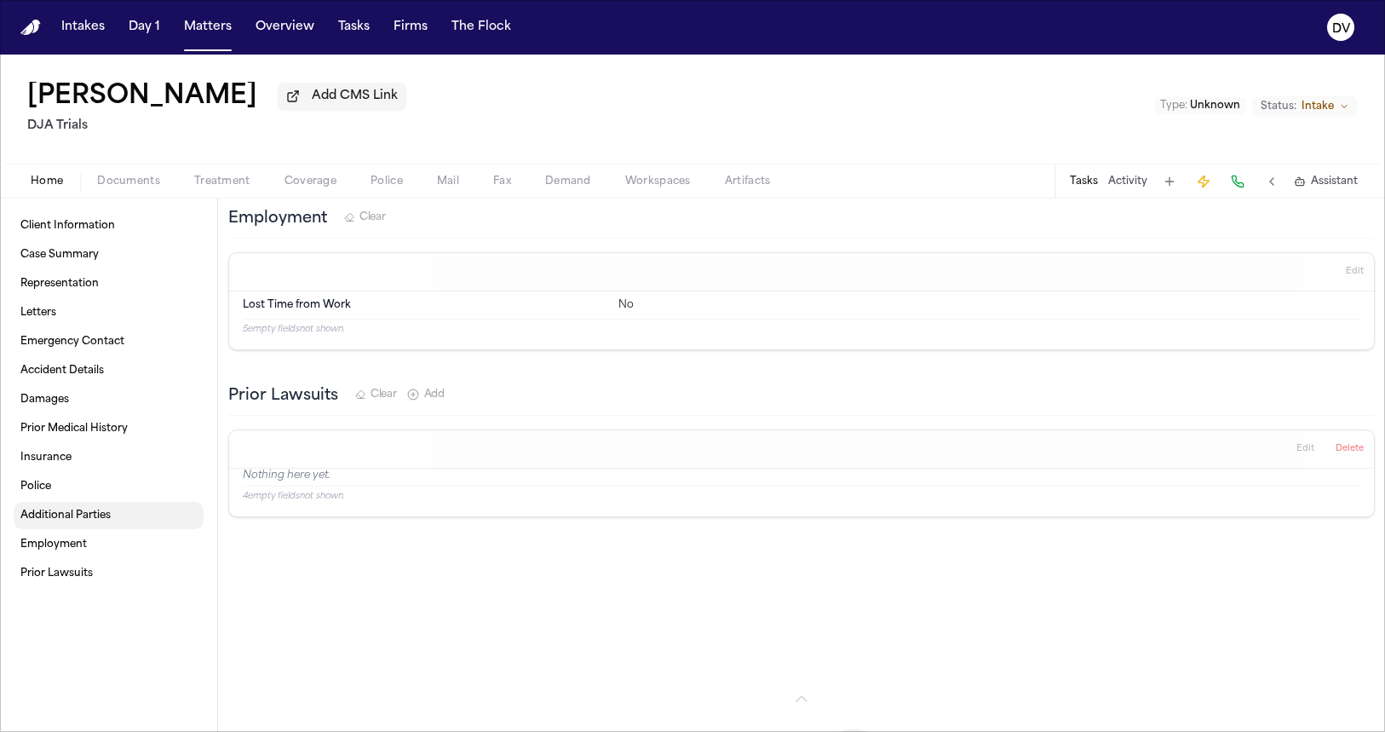
click at [78, 529] on link "Additional Parties" at bounding box center [109, 515] width 190 height 27
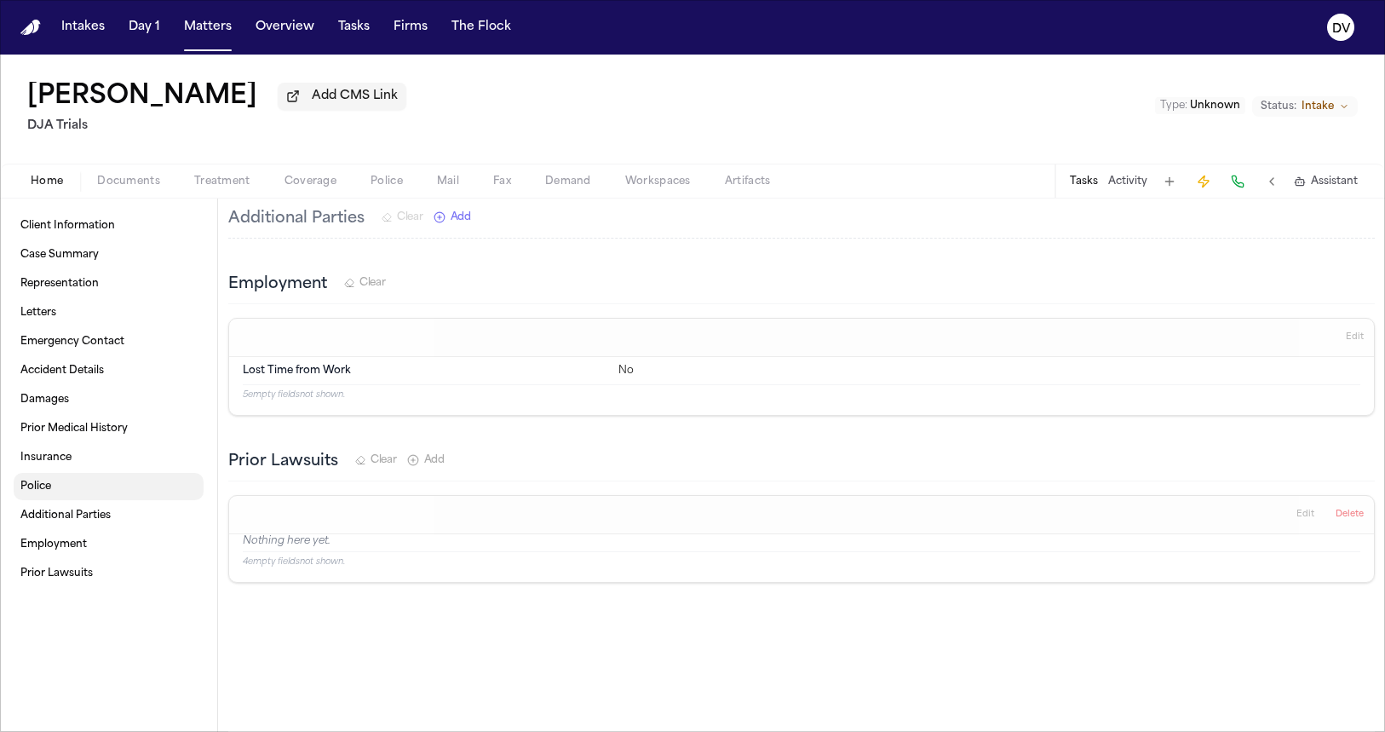
click at [75, 500] on link "Police" at bounding box center [109, 486] width 190 height 27
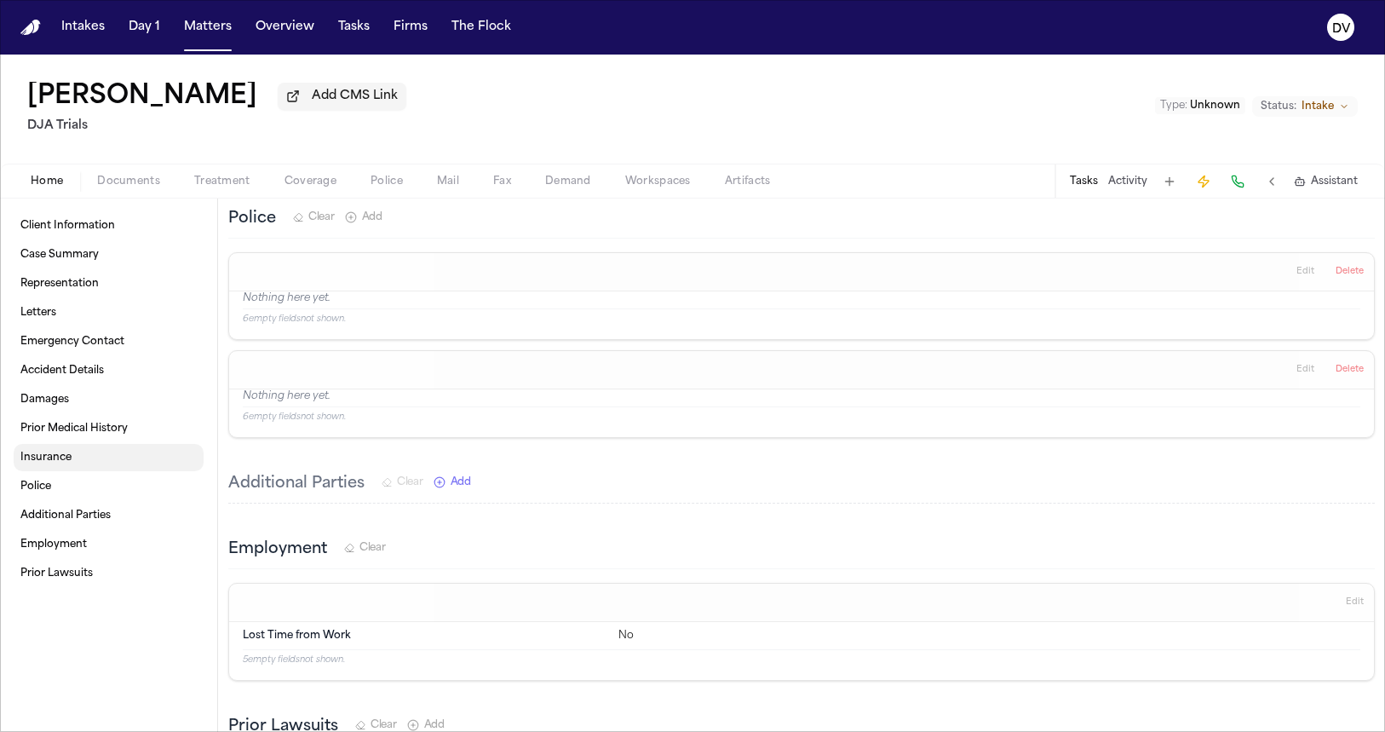
click at [72, 462] on link "Insurance" at bounding box center [109, 457] width 190 height 27
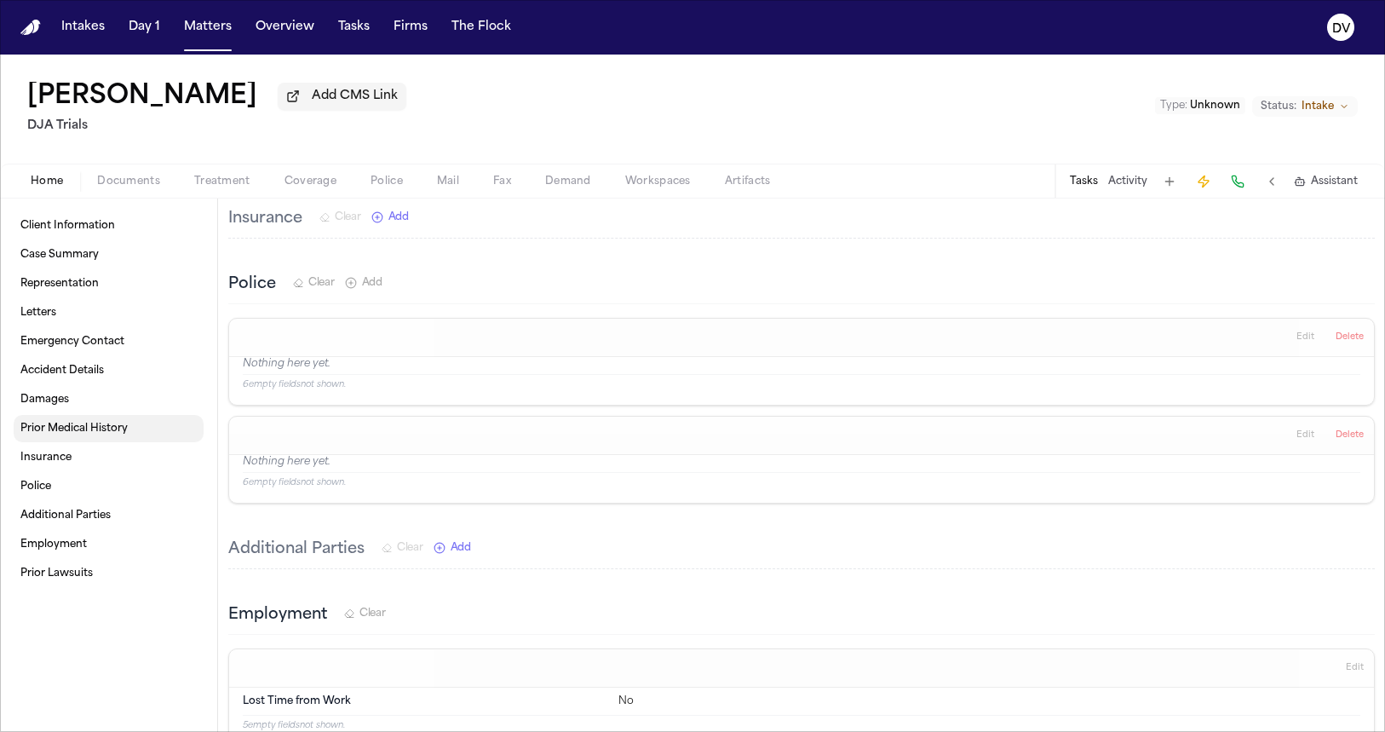
click at [67, 402] on span "Damages" at bounding box center [44, 400] width 49 height 14
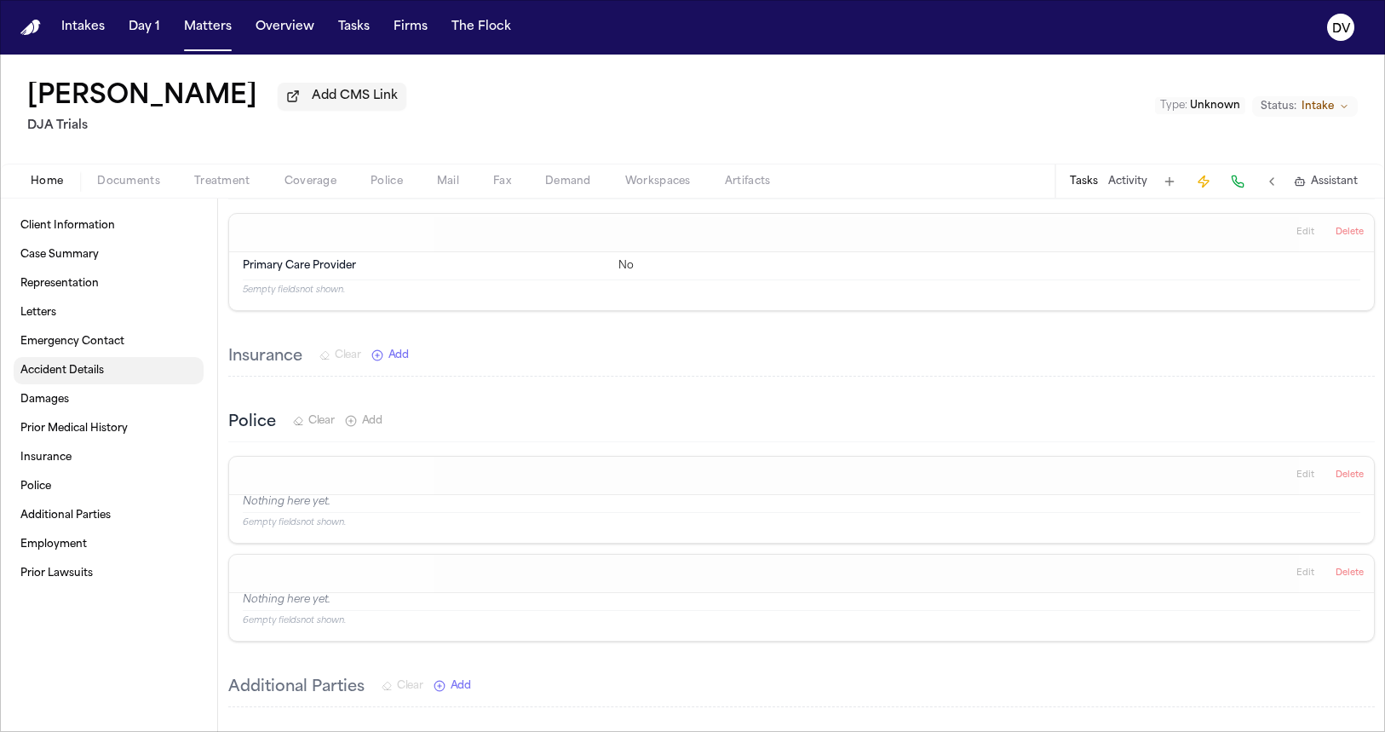
click at [66, 377] on span "Accident Details" at bounding box center [62, 371] width 84 height 14
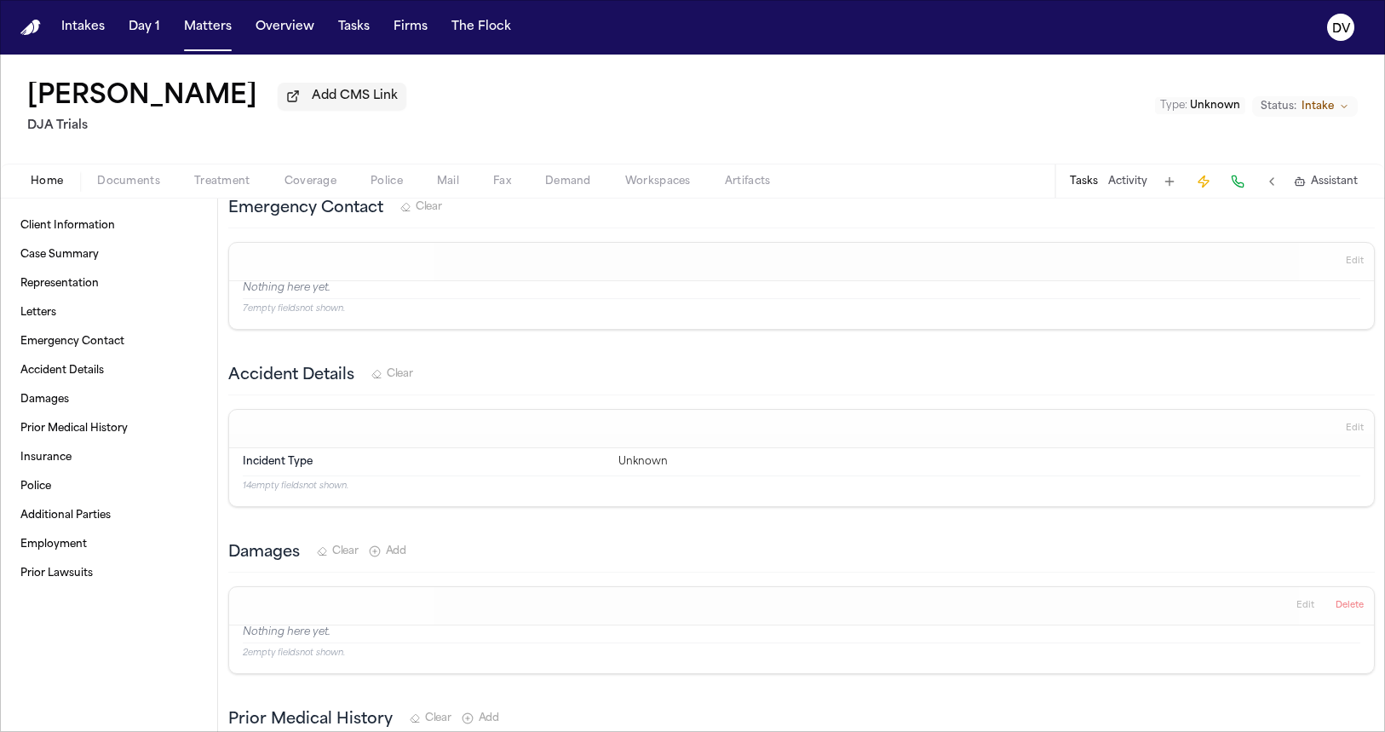
scroll to position [434, 0]
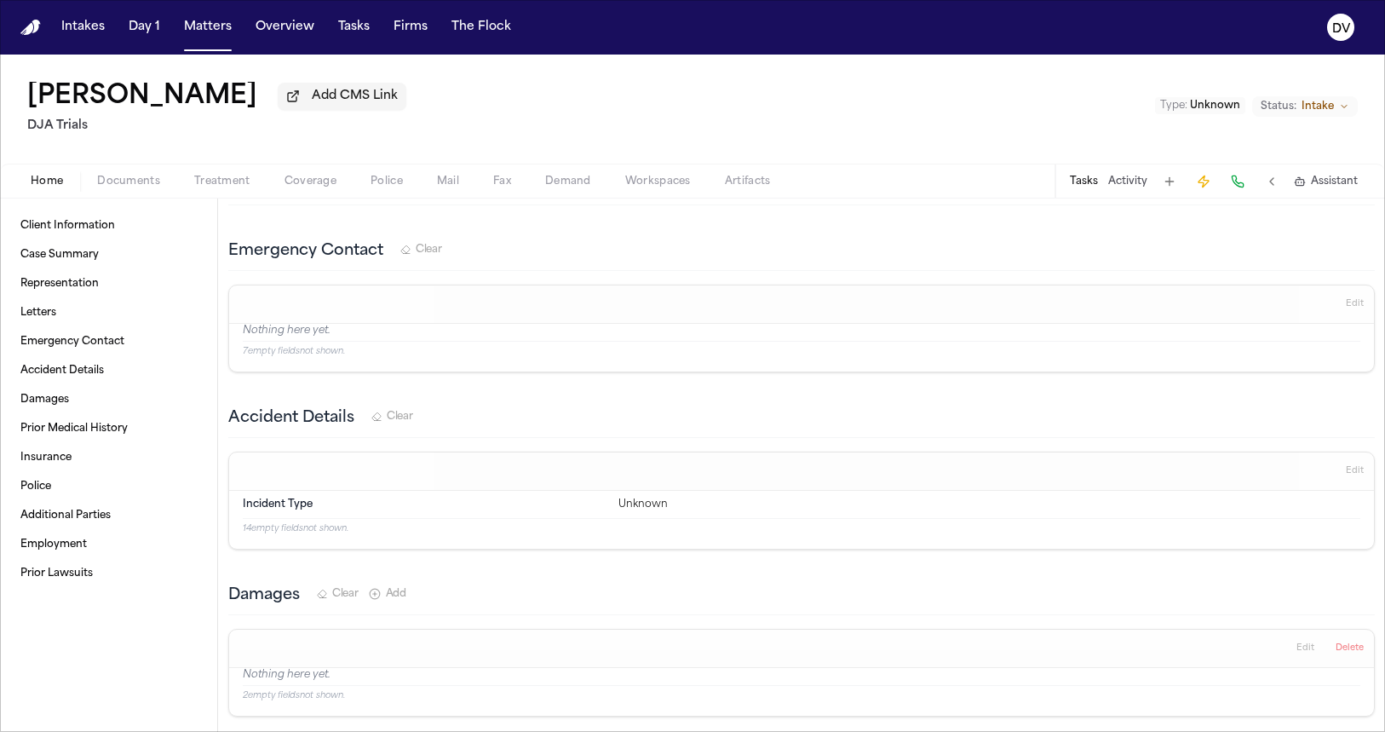
click at [1168, 184] on button at bounding box center [1170, 182] width 24 height 24
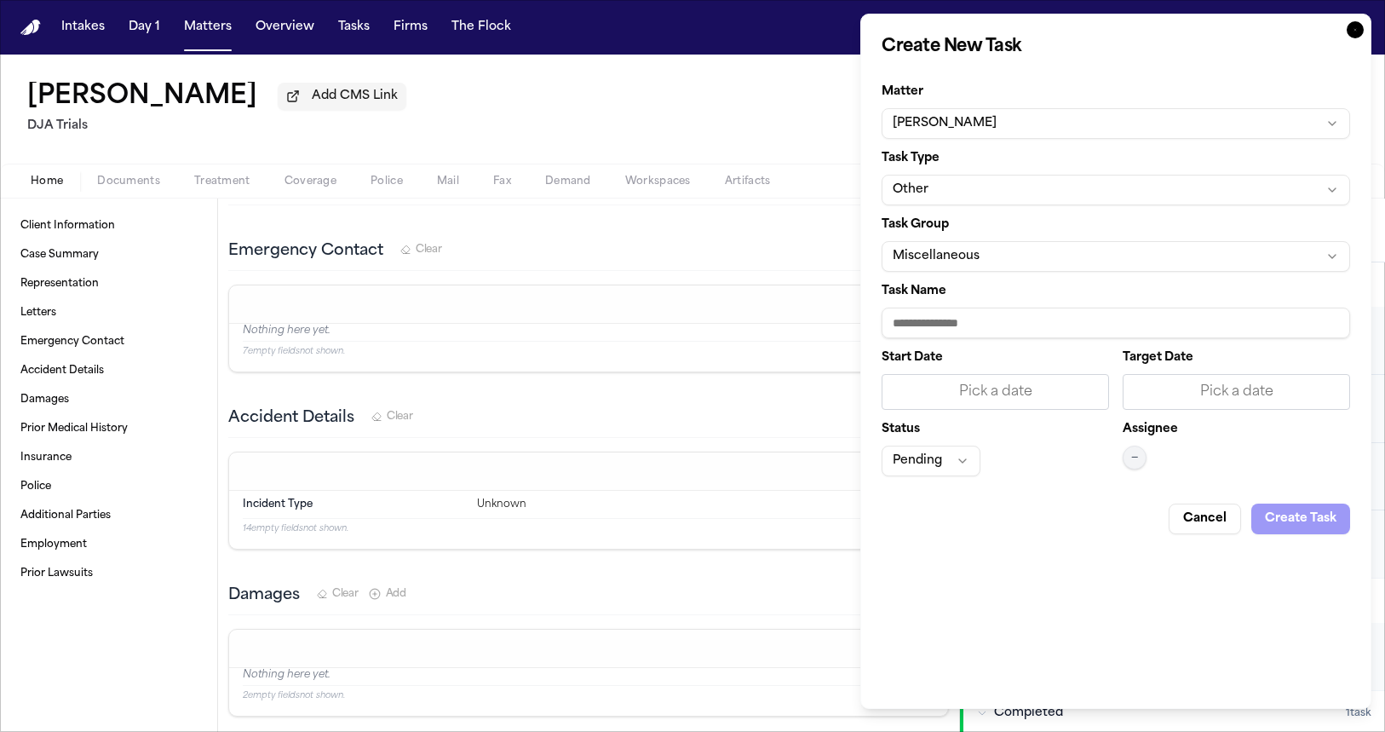
click at [1190, 521] on button "Cancel" at bounding box center [1205, 519] width 72 height 31
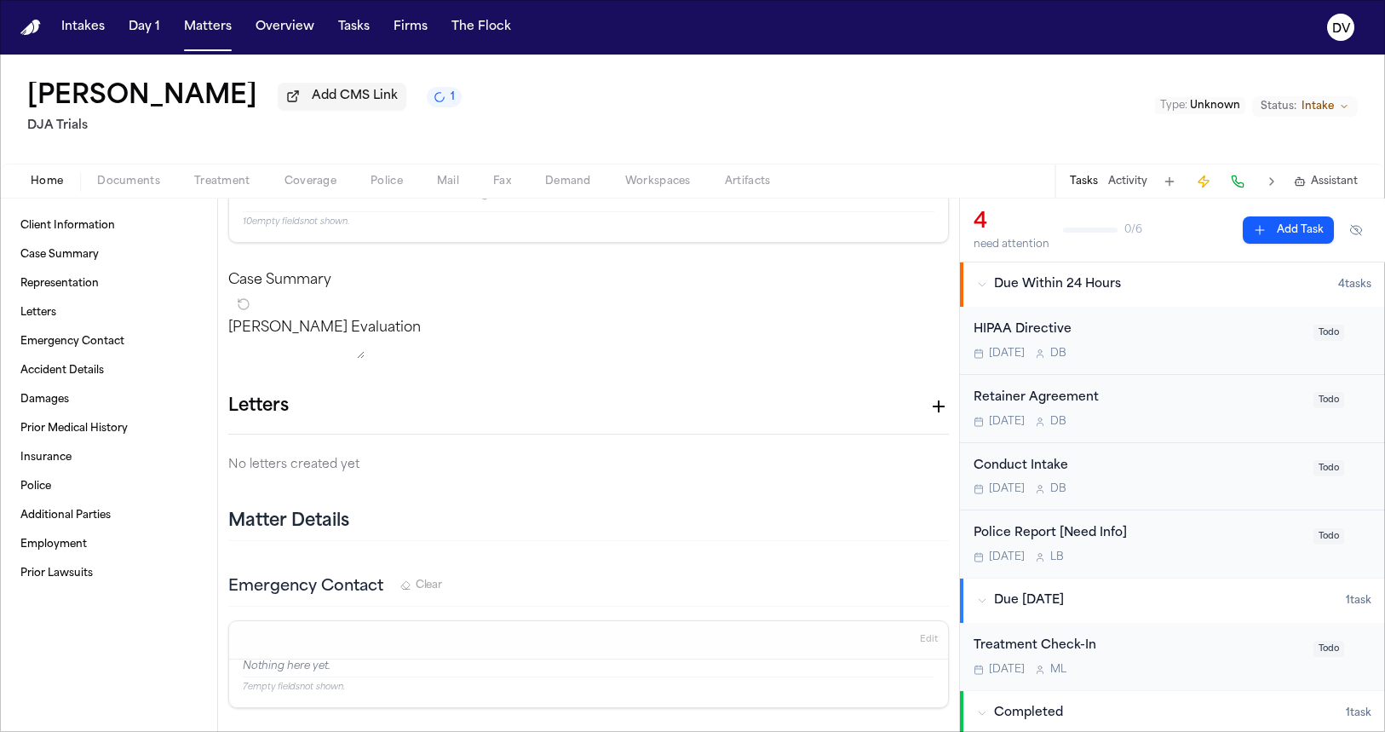
scroll to position [100, 0]
click at [305, 337] on p "[PERSON_NAME] Evaluation" at bounding box center [588, 326] width 721 height 20
click at [940, 415] on button "button" at bounding box center [939, 405] width 20 height 20
click at [930, 731] on div at bounding box center [692, 732] width 1385 height 0
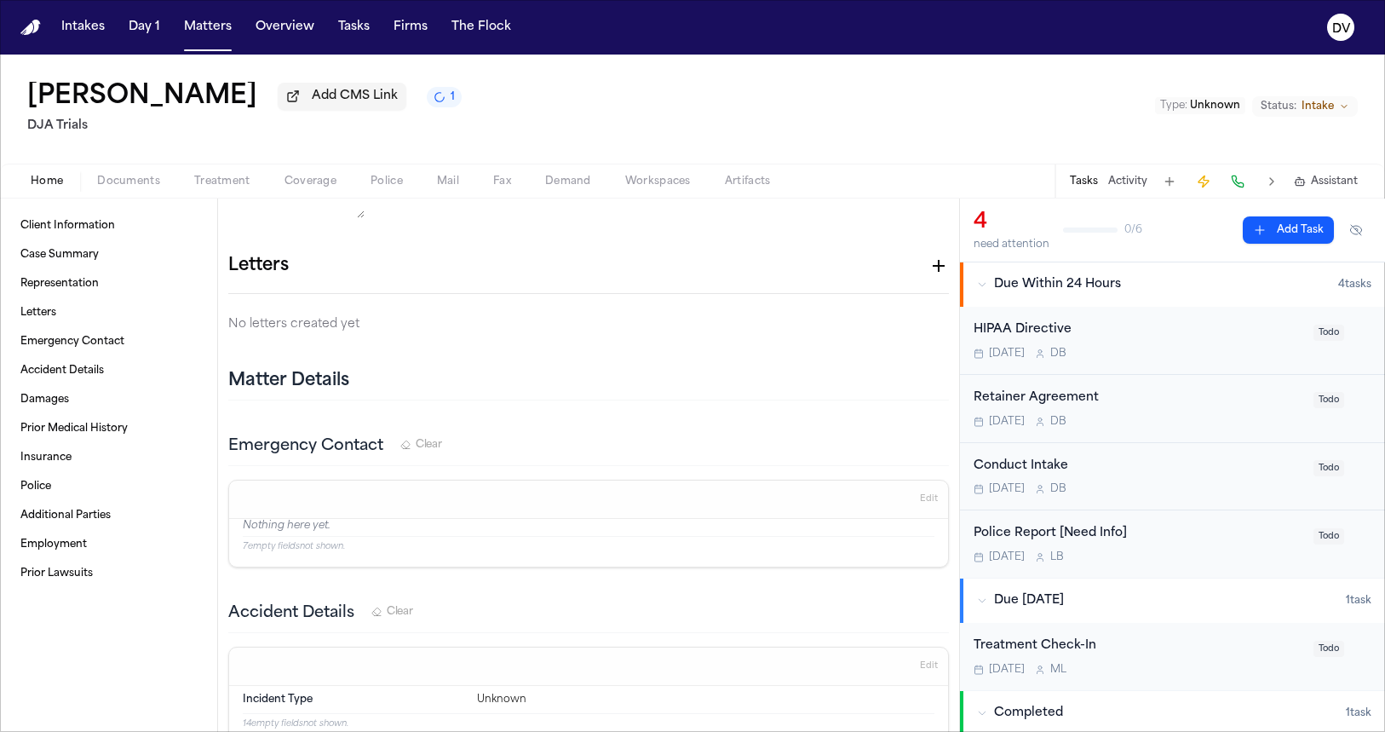
scroll to position [235, 0]
click at [350, 338] on p "No letters created yet" at bounding box center [588, 328] width 721 height 20
drag, startPoint x: 398, startPoint y: 430, endPoint x: 368, endPoint y: 430, distance: 29.8
click at [345, 396] on h2 "Matter Details" at bounding box center [288, 384] width 121 height 24
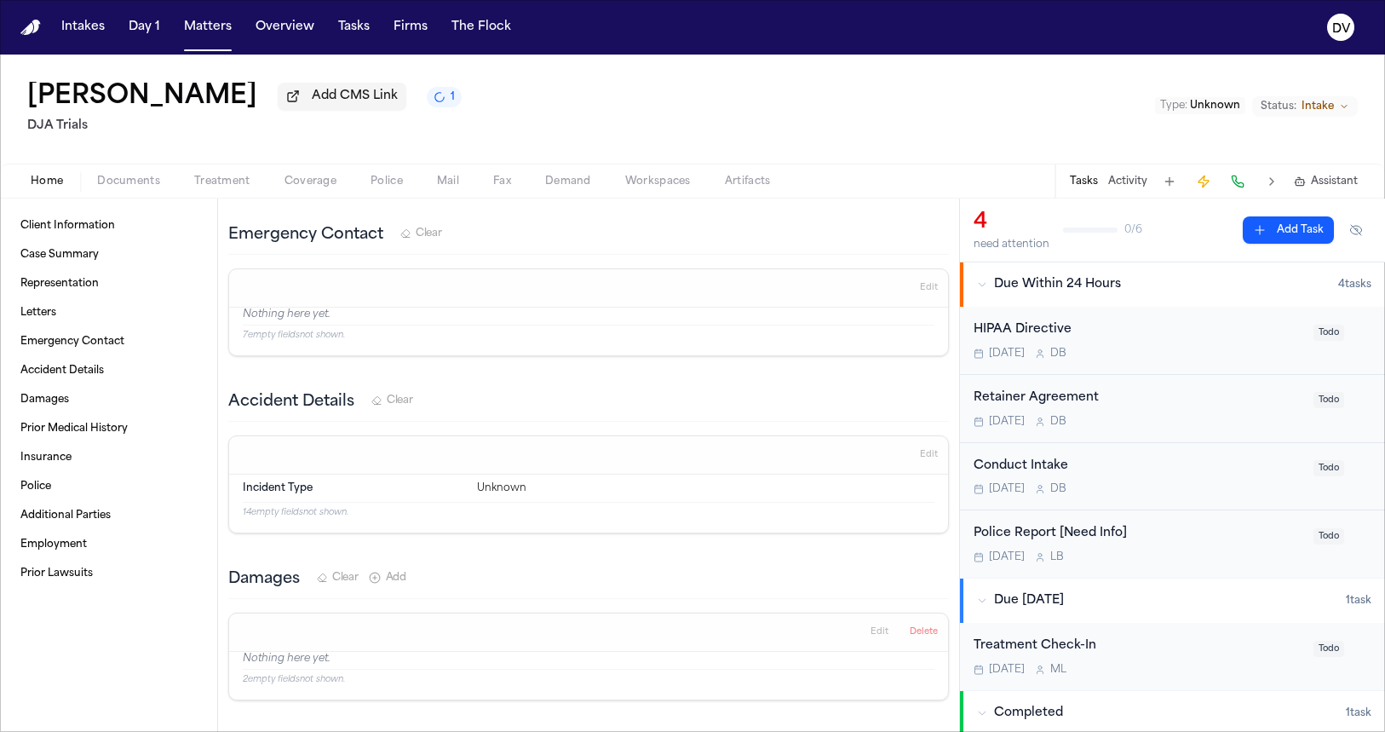
click at [474, 519] on p "14 empty fields not shown." at bounding box center [589, 512] width 692 height 13
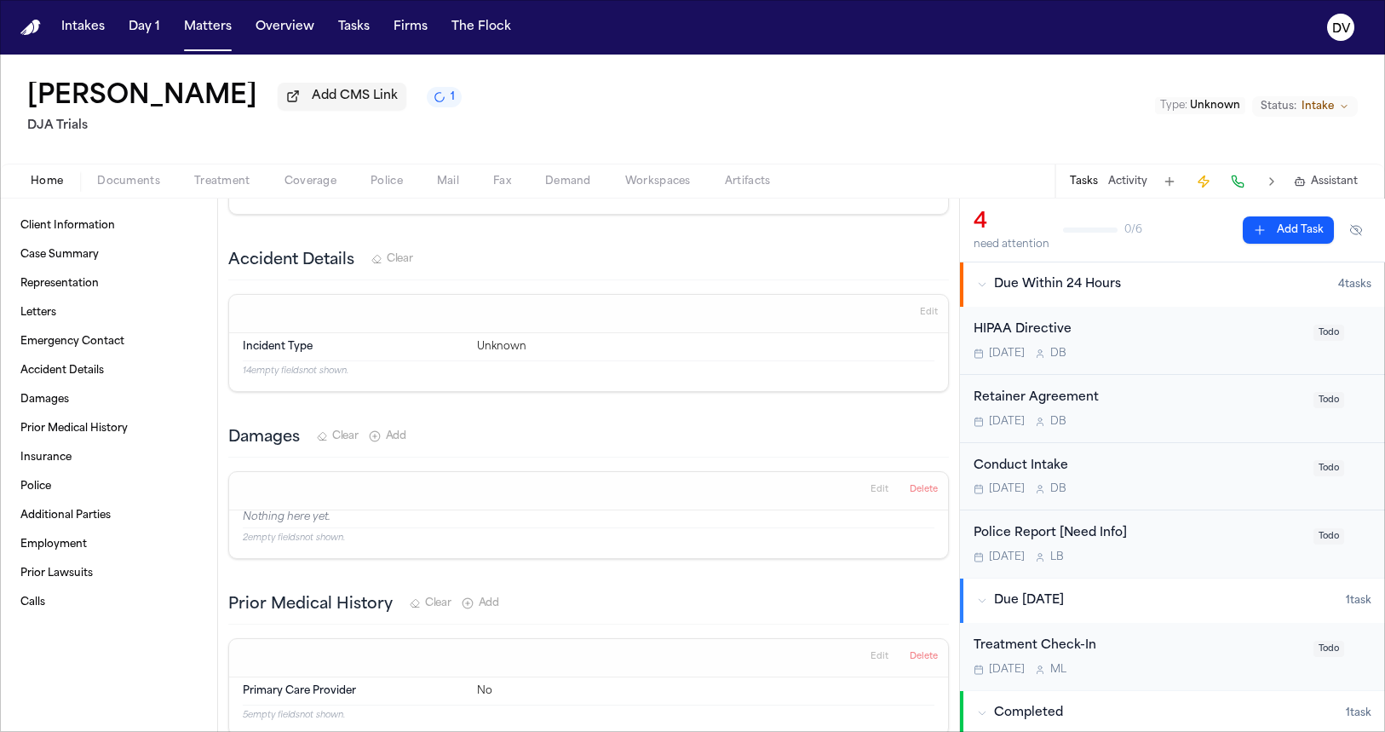
scroll to position [603, 0]
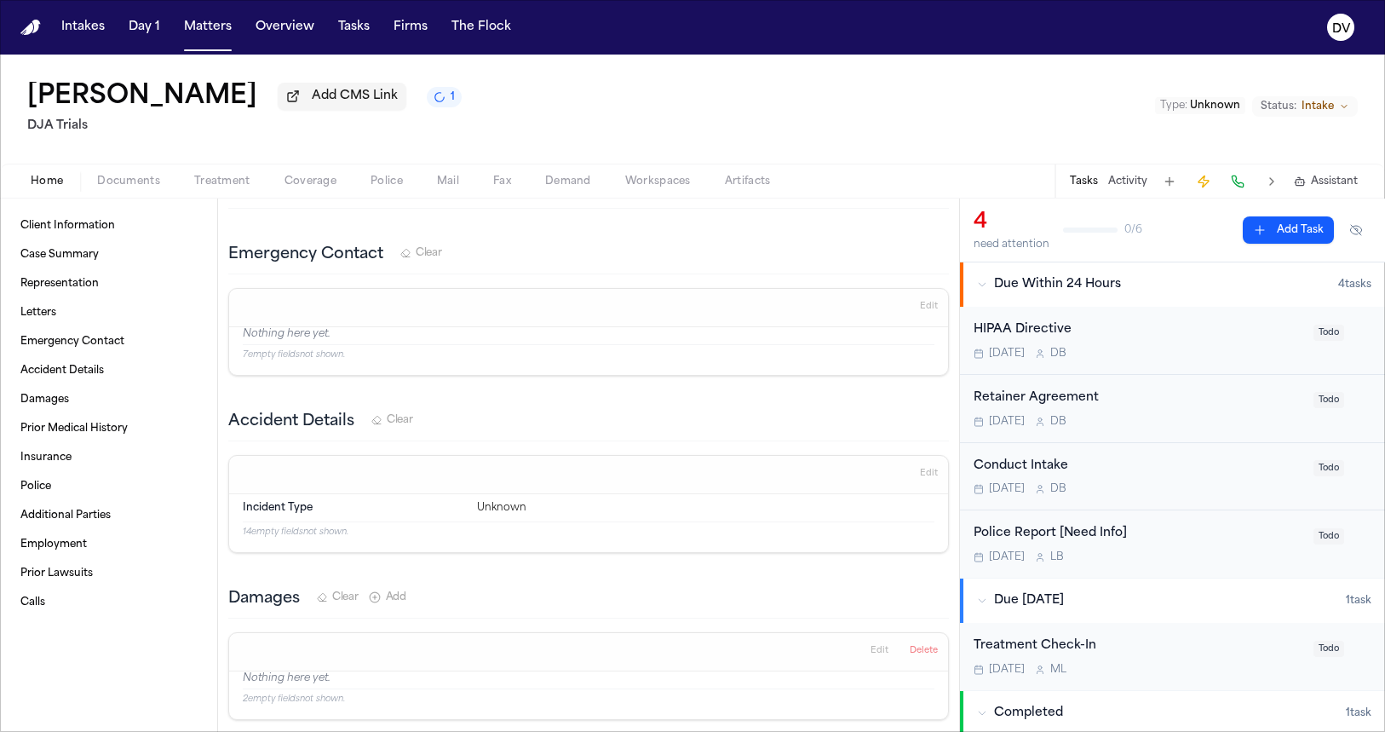
click at [920, 476] on span "Edit" at bounding box center [929, 474] width 18 height 12
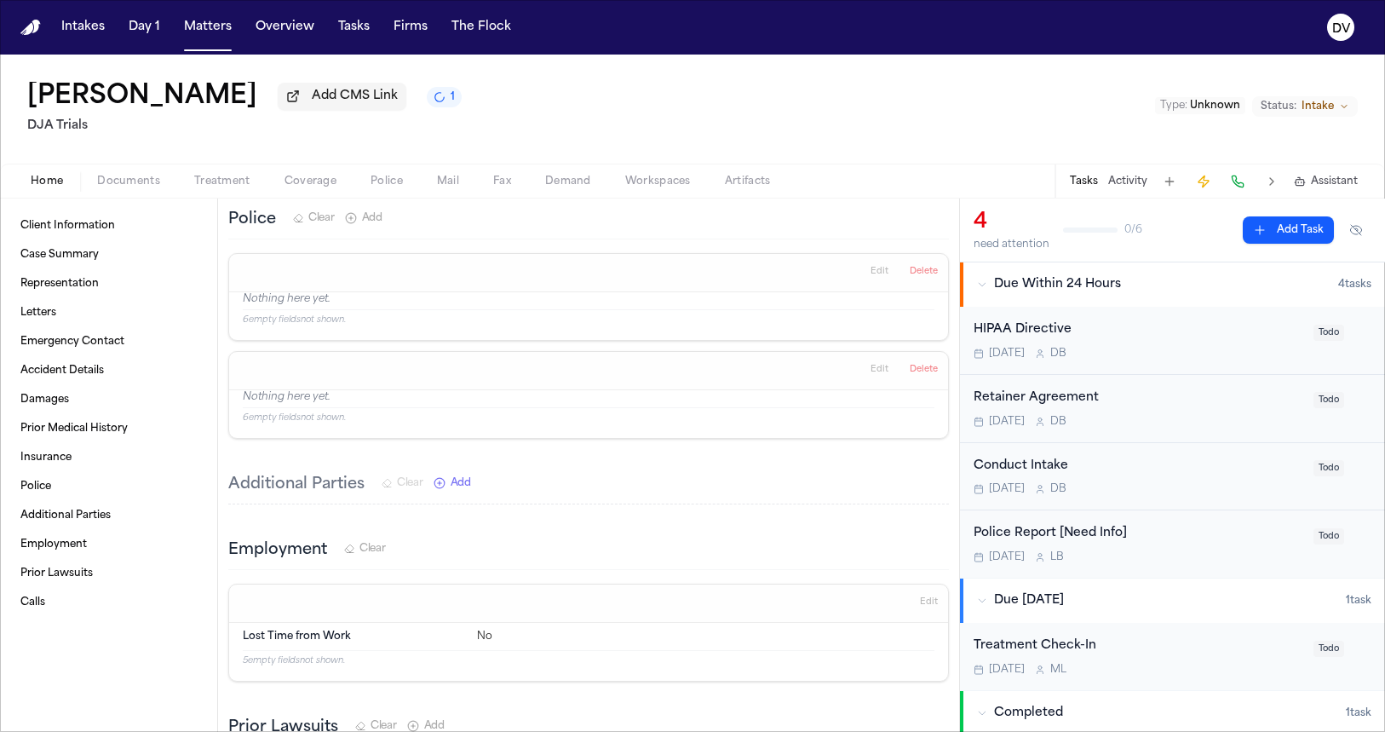
scroll to position [2040, 0]
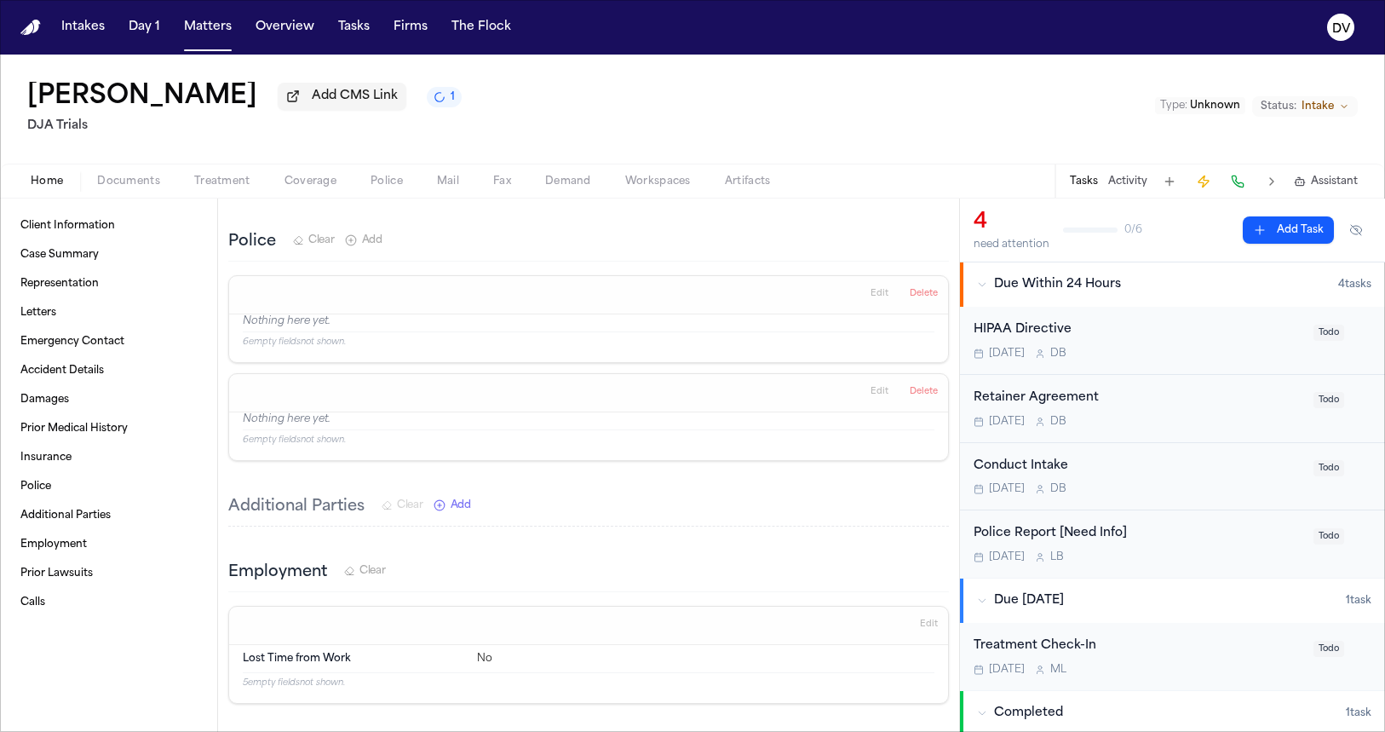
click at [875, 404] on button "Edit" at bounding box center [880, 392] width 28 height 27
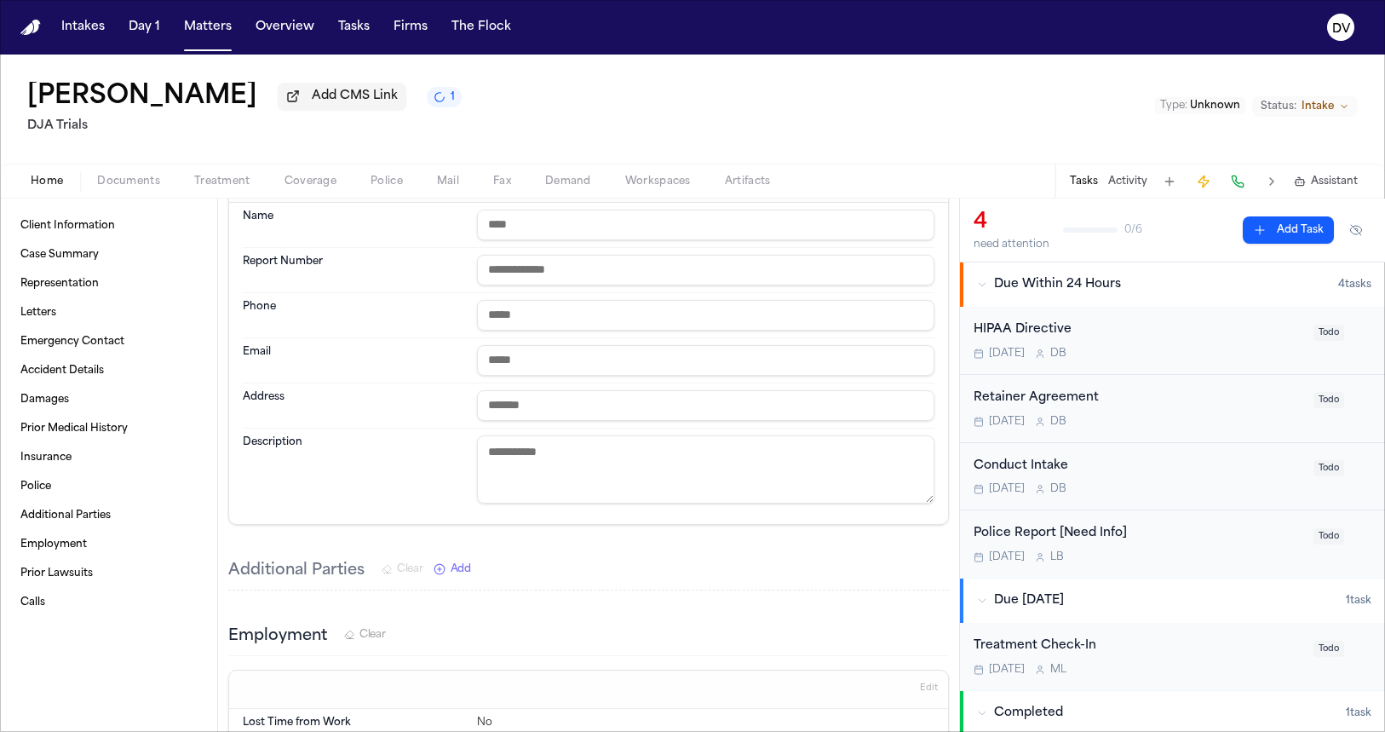
scroll to position [1996, 0]
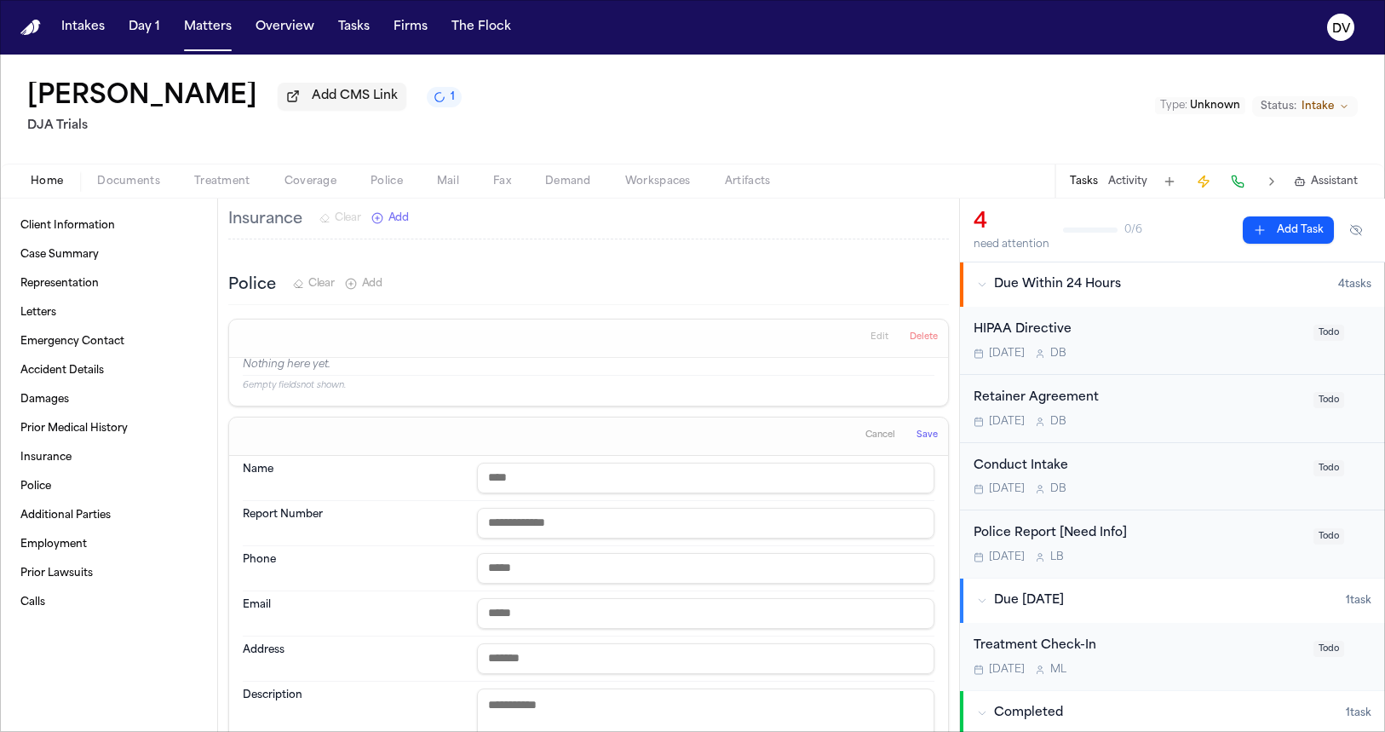
click at [873, 445] on button "Cancel" at bounding box center [881, 436] width 40 height 27
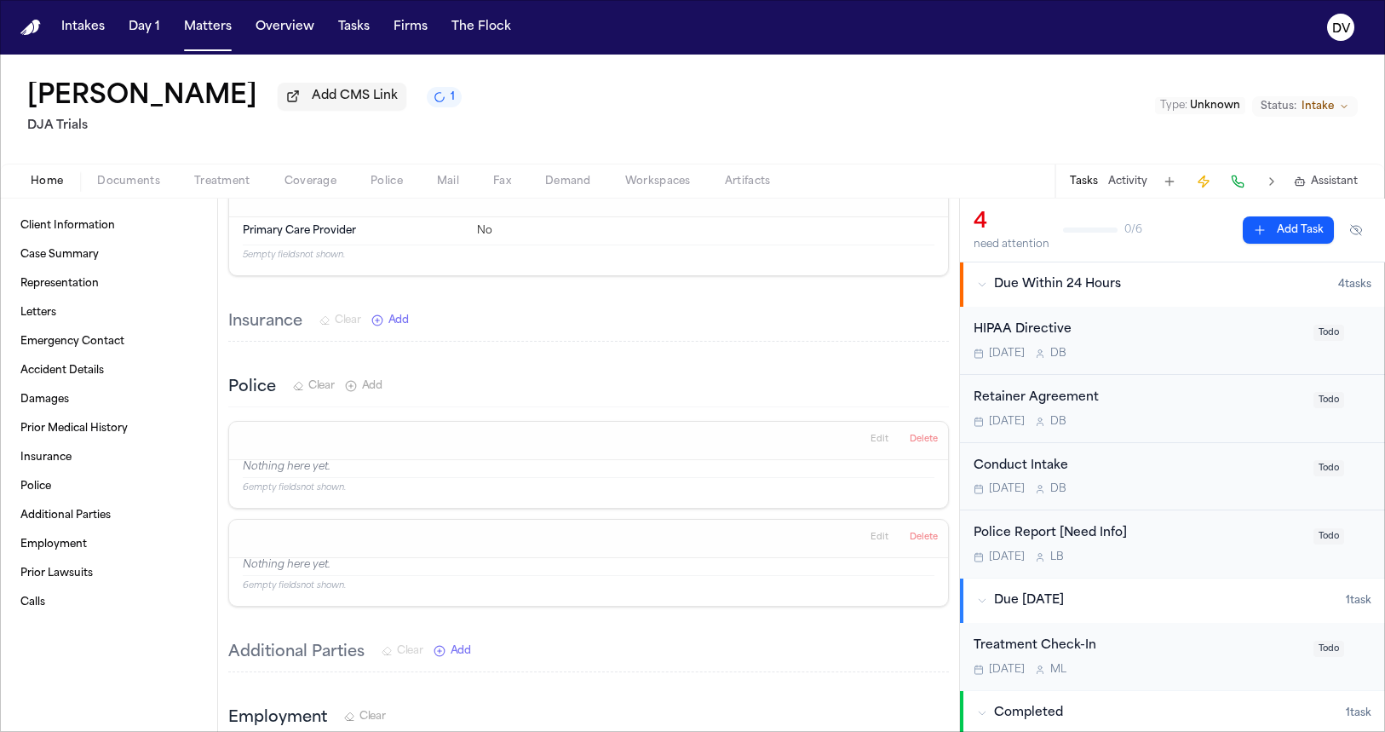
scroll to position [1892, 0]
click at [129, 184] on span "Documents" at bounding box center [128, 182] width 63 height 14
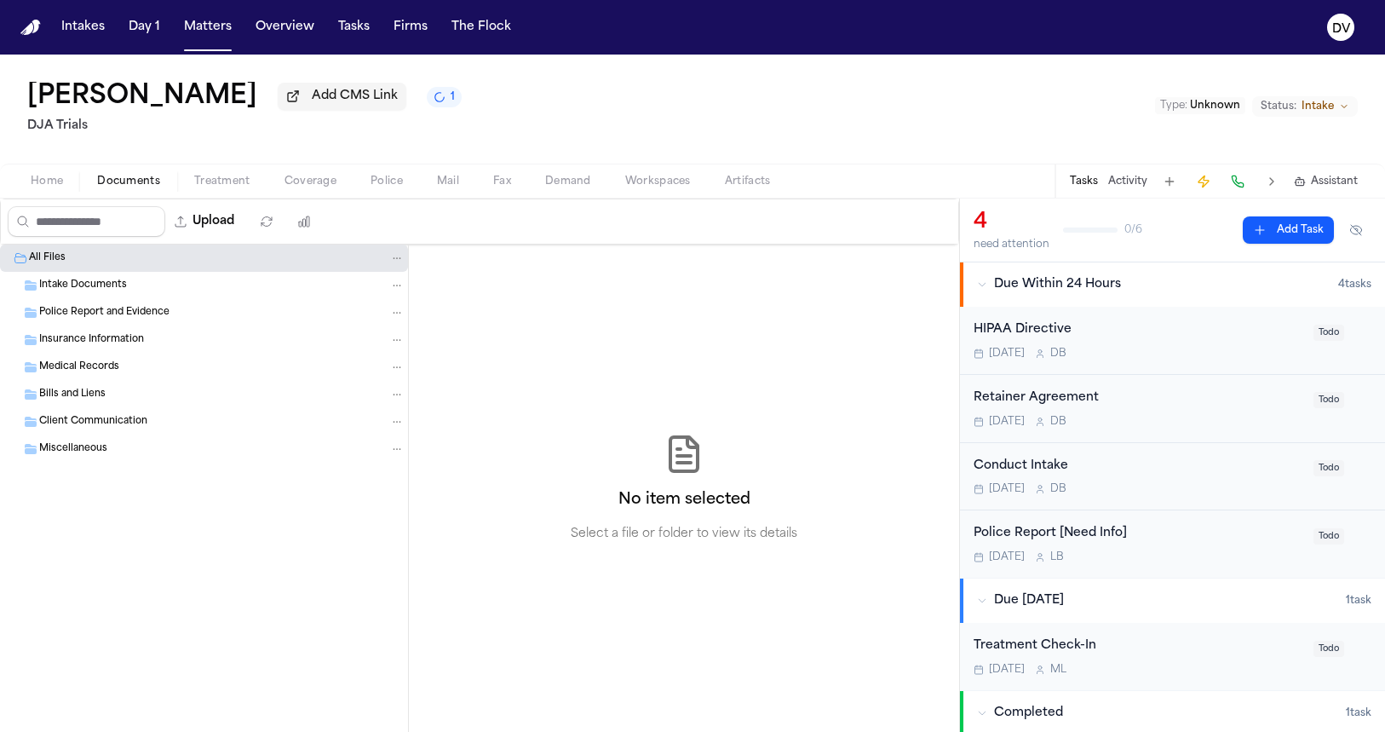
click at [219, 182] on span "Treatment" at bounding box center [222, 182] width 56 height 14
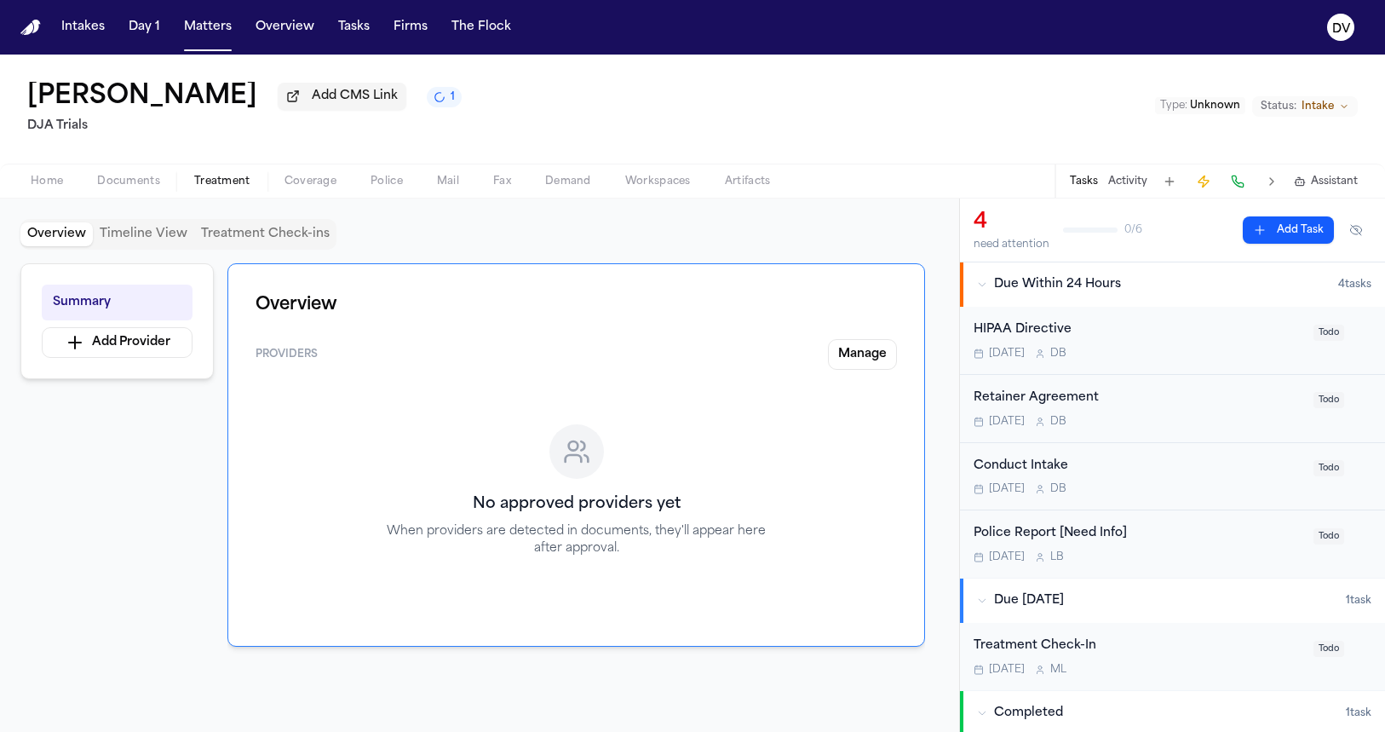
click at [314, 188] on span "Coverage" at bounding box center [311, 182] width 52 height 14
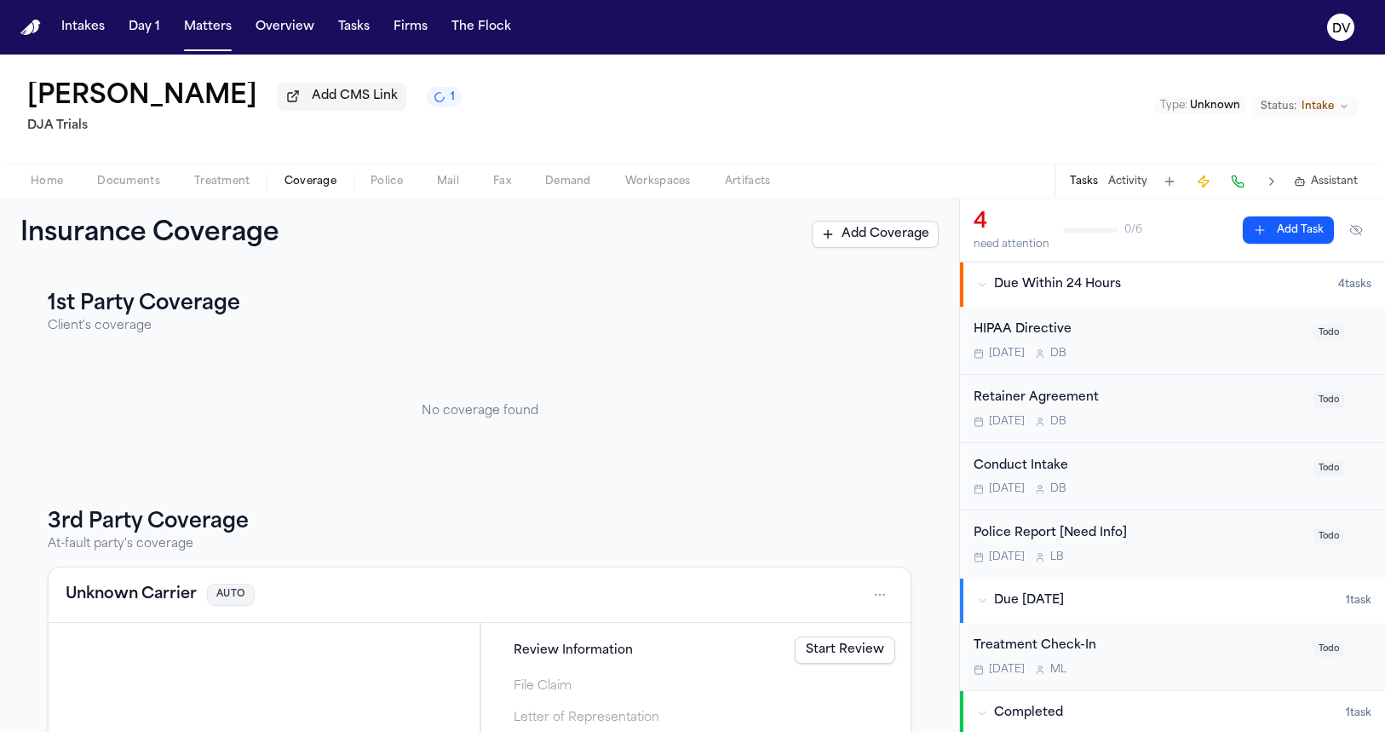
click at [401, 186] on button "Police" at bounding box center [387, 181] width 66 height 20
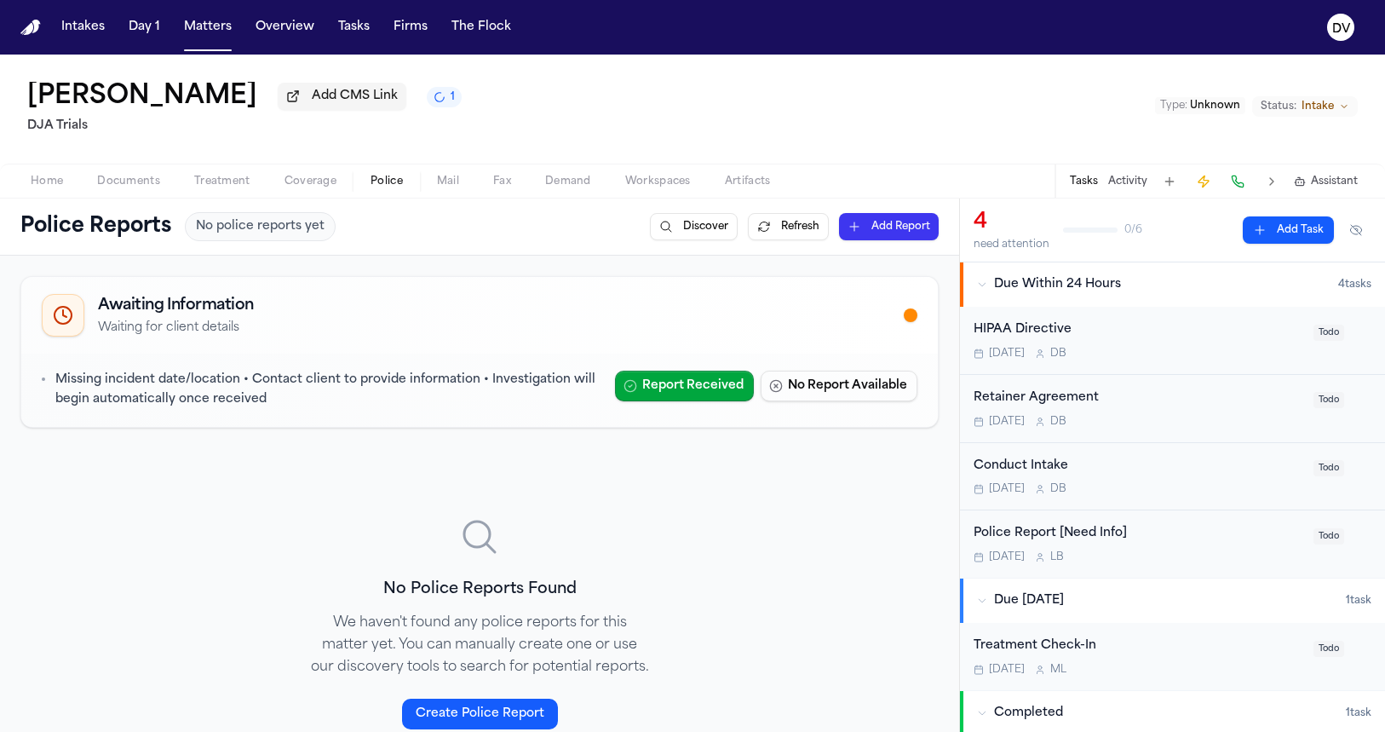
click at [451, 188] on span "Mail" at bounding box center [448, 182] width 22 height 14
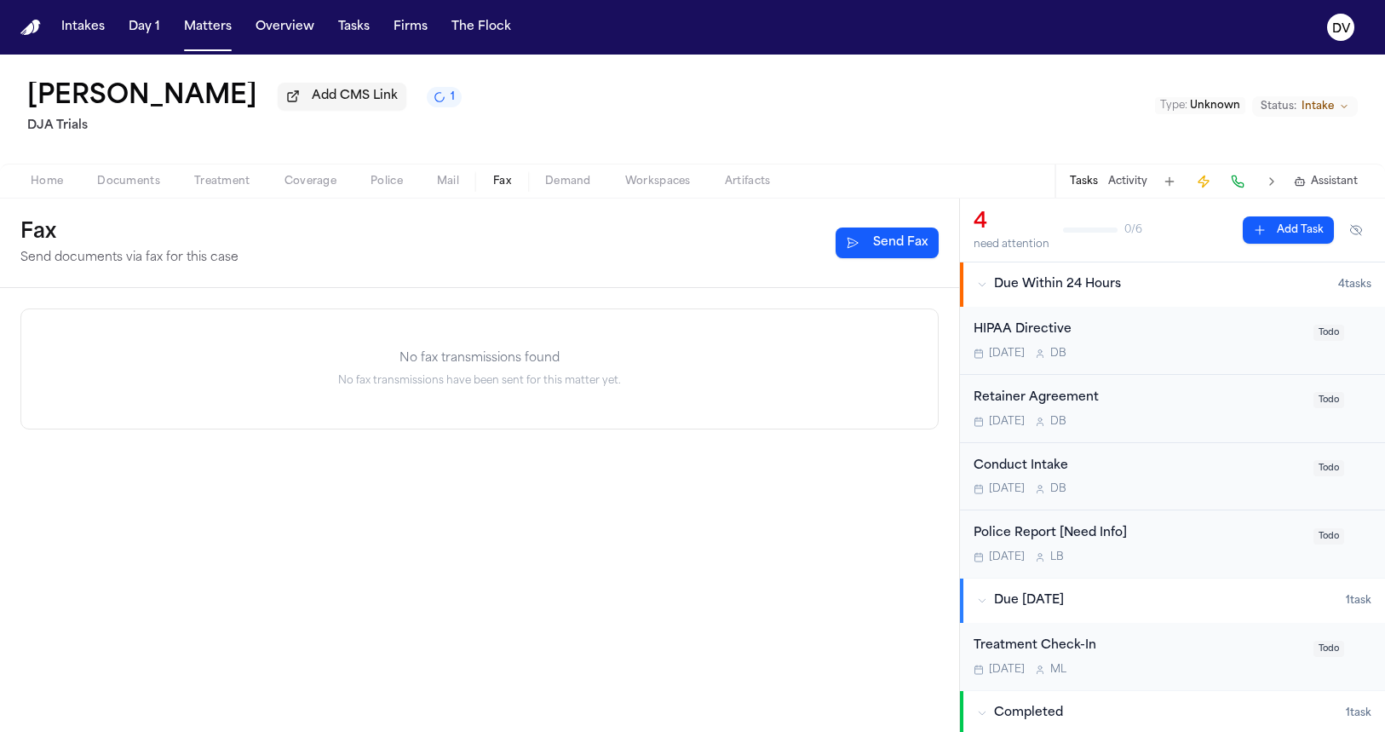
click at [516, 192] on span "button" at bounding box center [502, 191] width 38 height 2
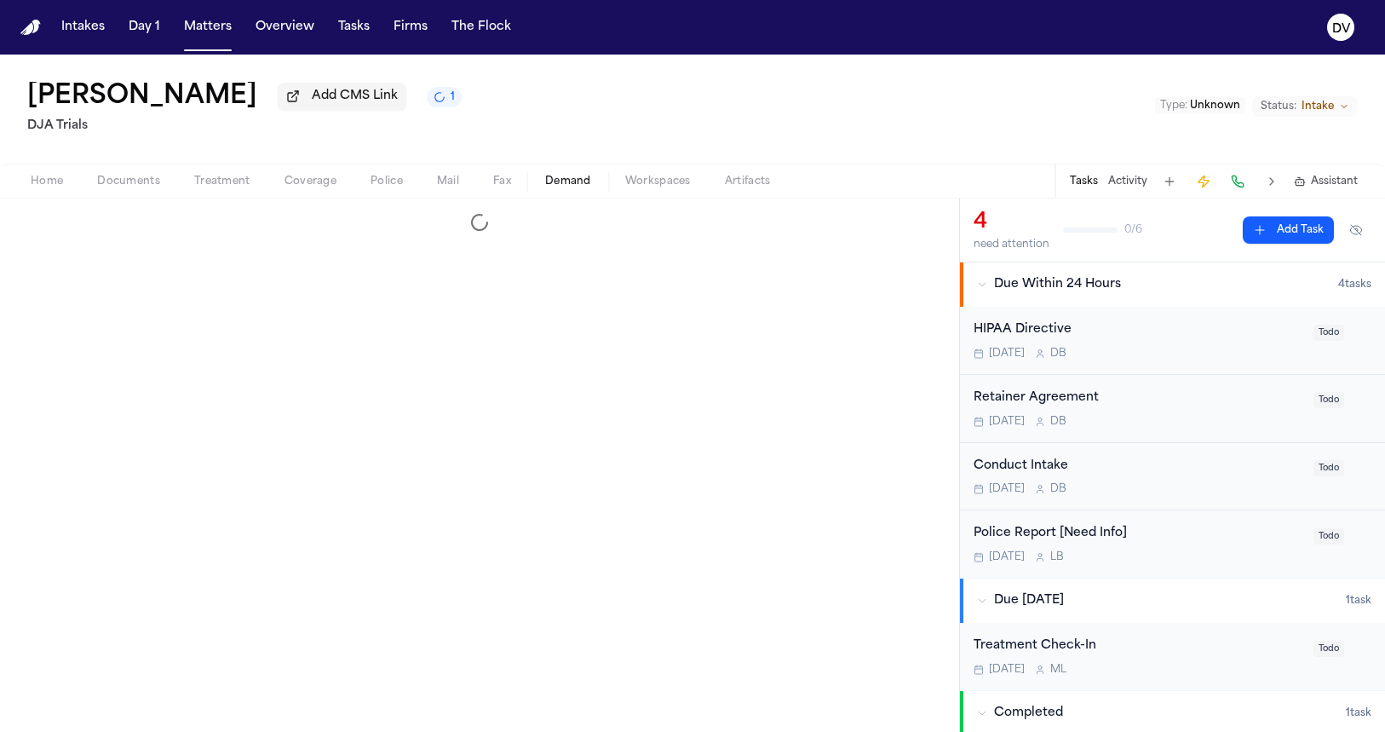
click at [603, 187] on button "Demand" at bounding box center [568, 181] width 80 height 20
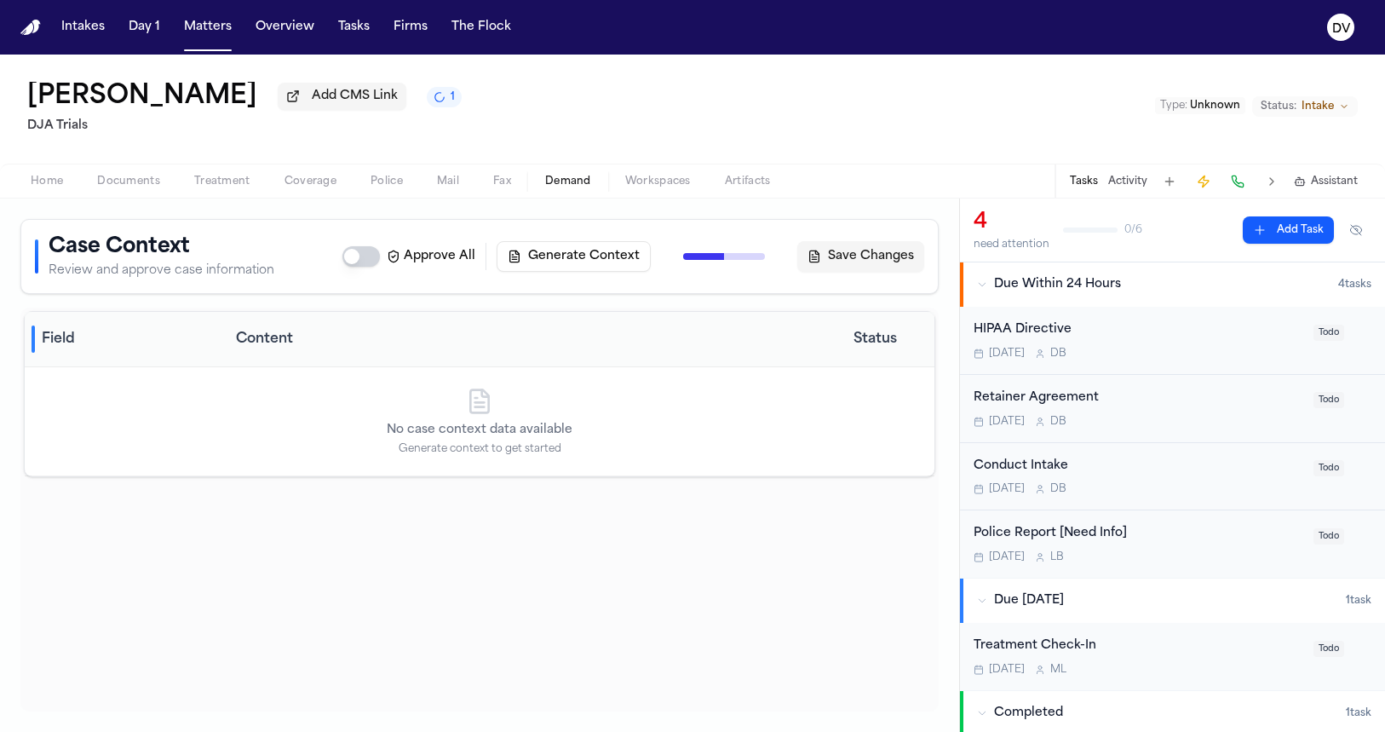
drag, startPoint x: 728, startPoint y: 187, endPoint x: 758, endPoint y: 187, distance: 30.7
click at [736, 187] on button "Artifacts" at bounding box center [748, 181] width 80 height 20
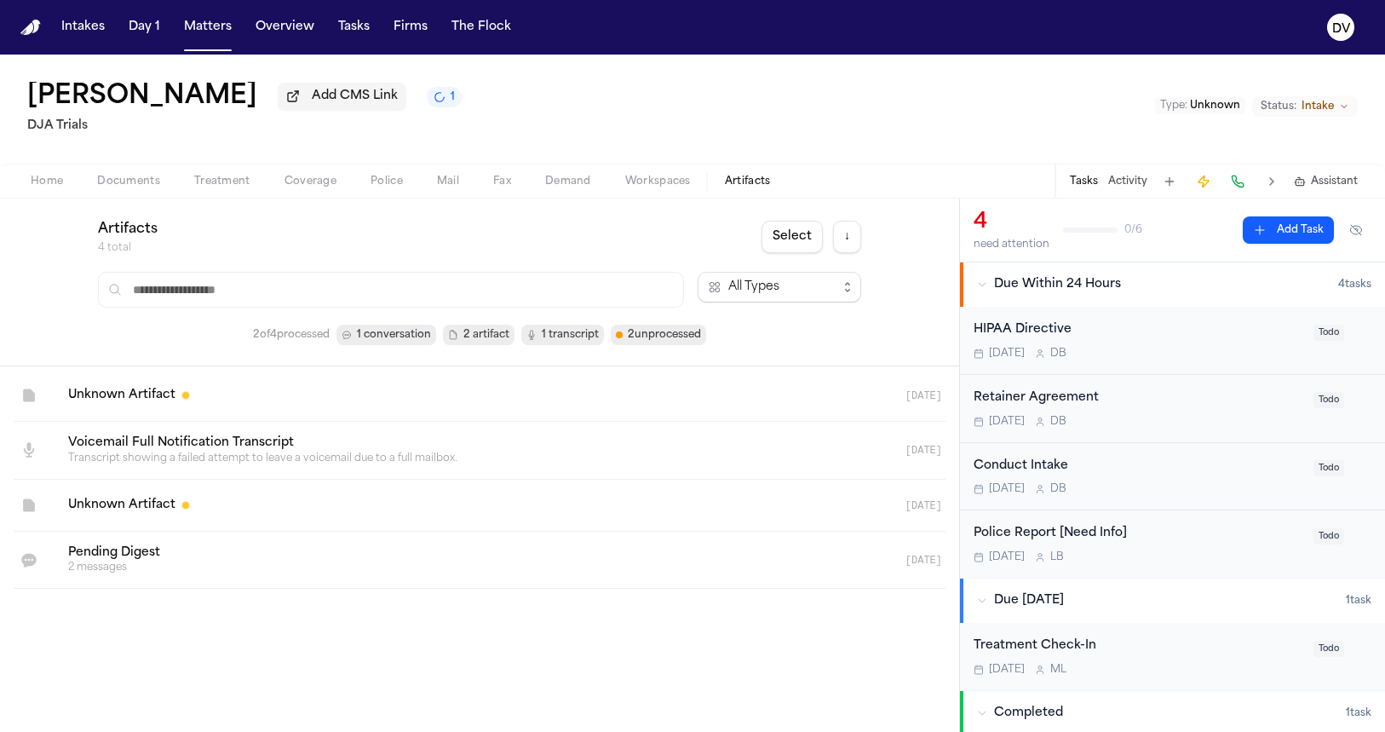
click at [754, 188] on span "Artifacts" at bounding box center [748, 182] width 46 height 14
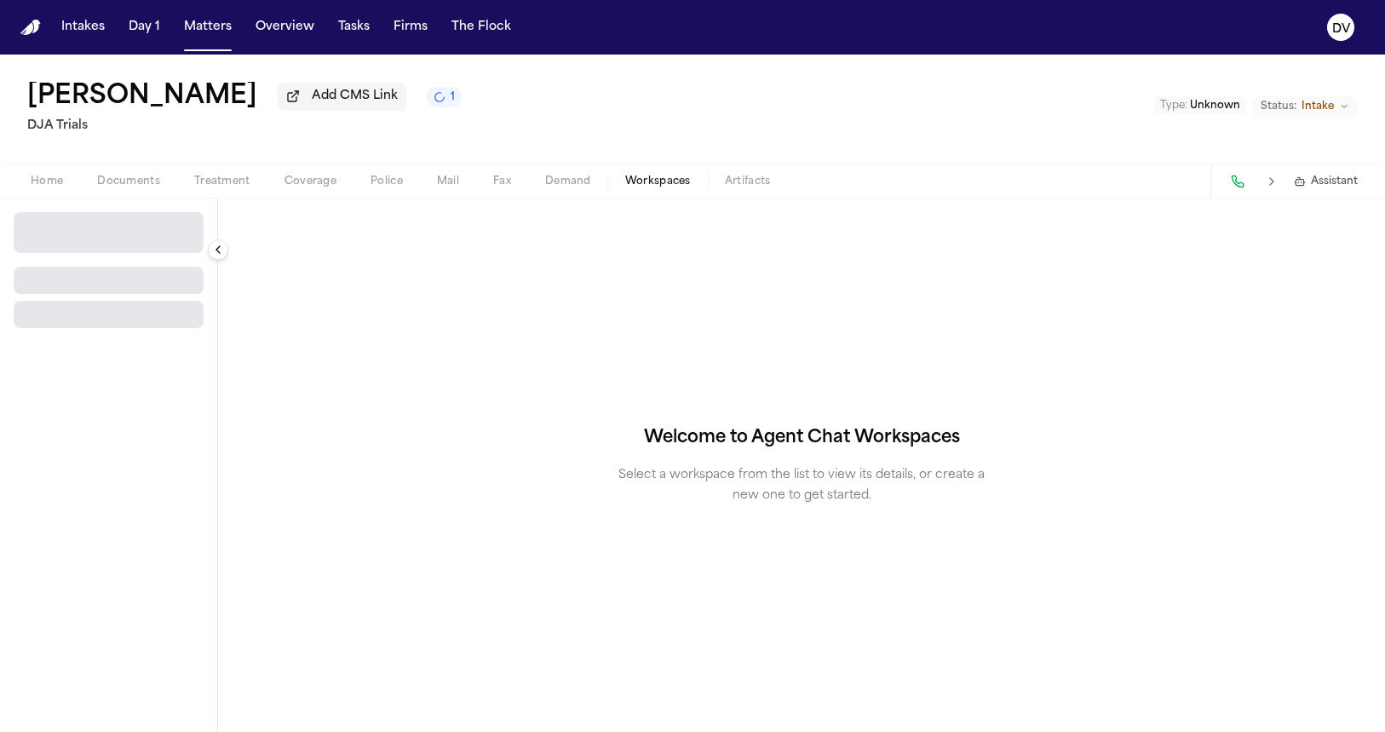
click at [642, 188] on span "Workspaces" at bounding box center [658, 182] width 66 height 14
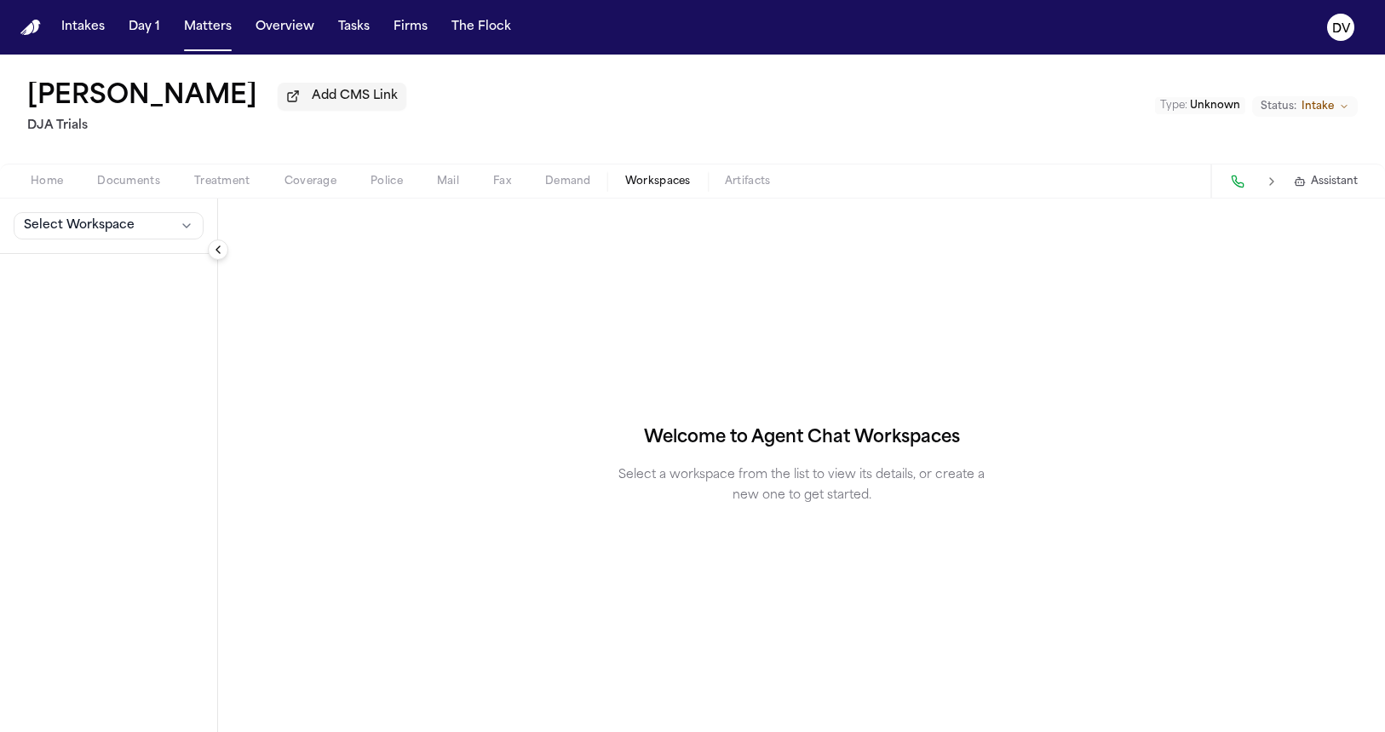
click at [29, 185] on button "Home" at bounding box center [47, 181] width 66 height 20
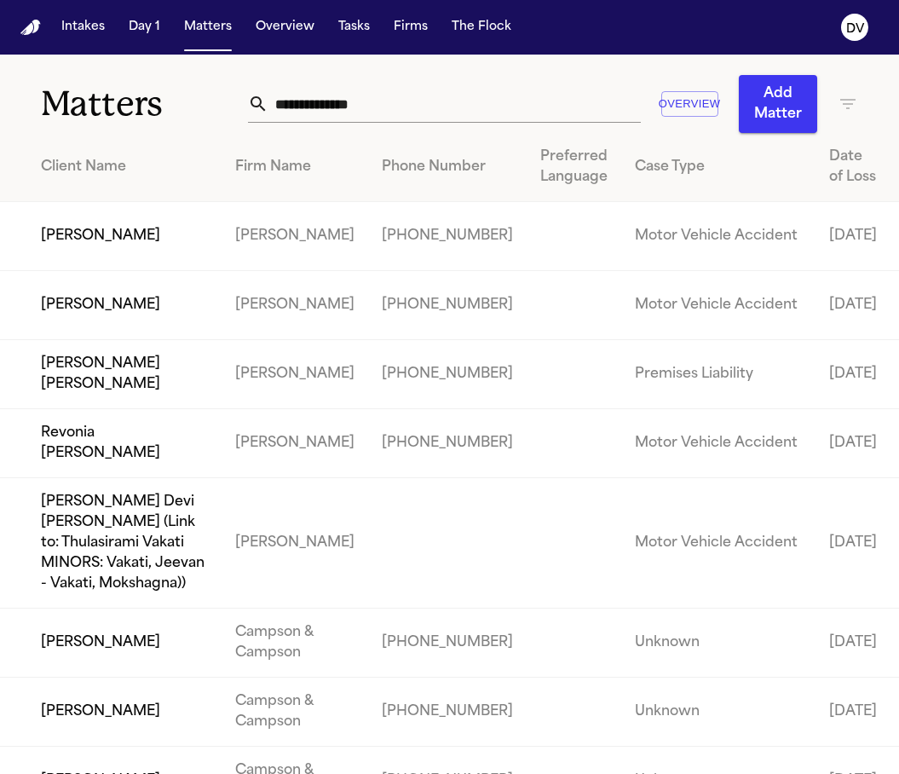
click at [376, 106] on input "text" at bounding box center [454, 103] width 372 height 37
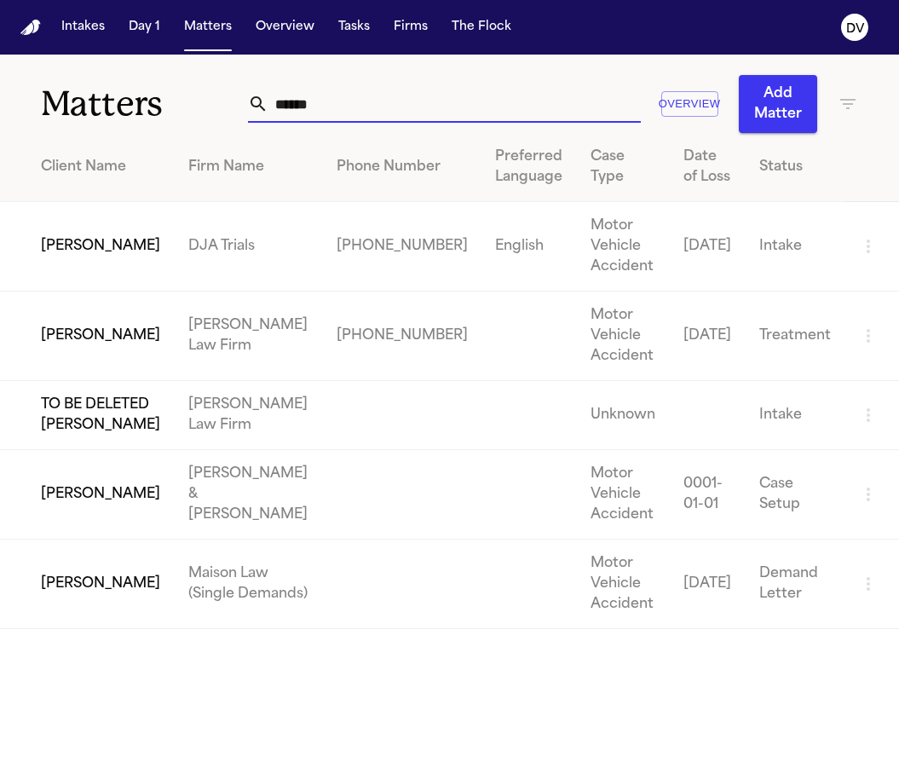
type input "*****"
click at [102, 251] on td "Bryan Nadonza" at bounding box center [87, 246] width 175 height 89
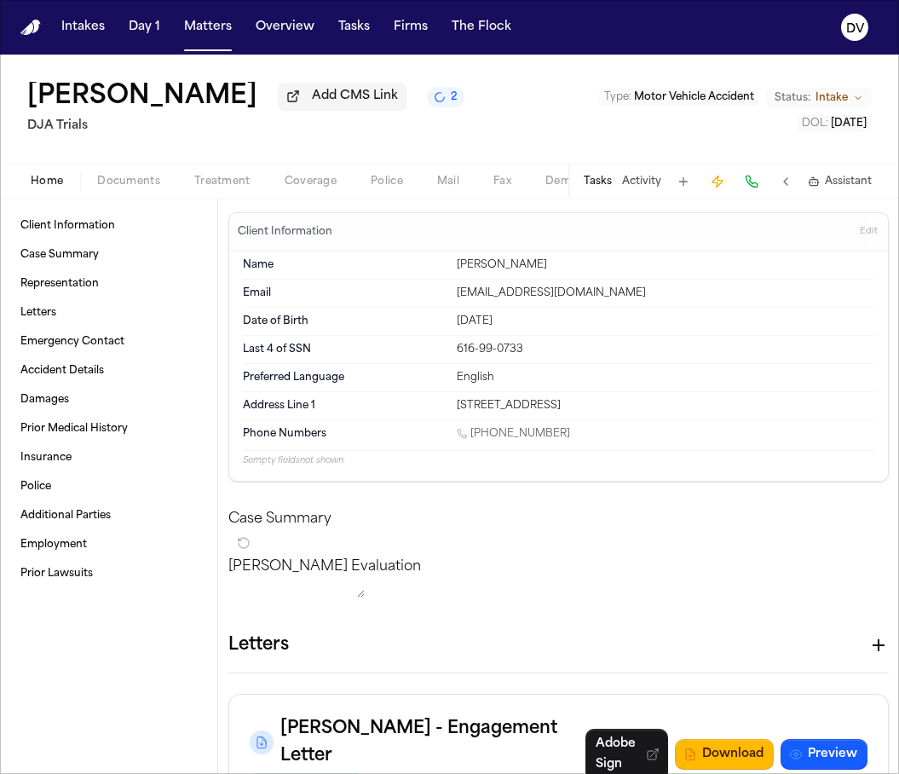
click at [117, 188] on span "Documents" at bounding box center [128, 182] width 63 height 14
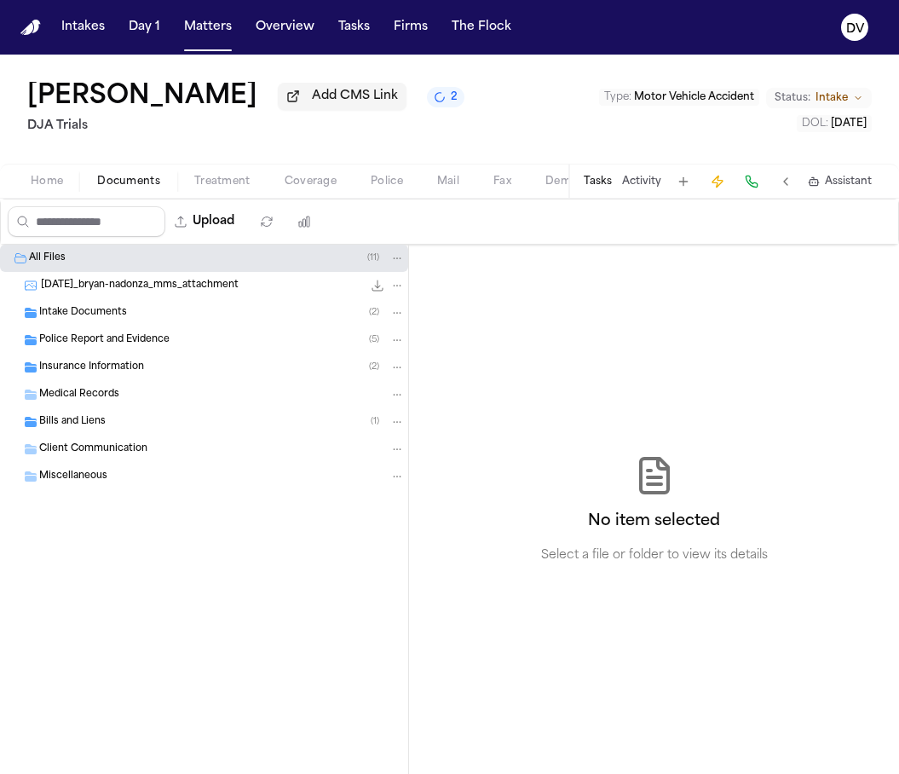
click at [95, 286] on span "2025-09-11_bryan-nadonza_mms_attachment" at bounding box center [140, 286] width 198 height 14
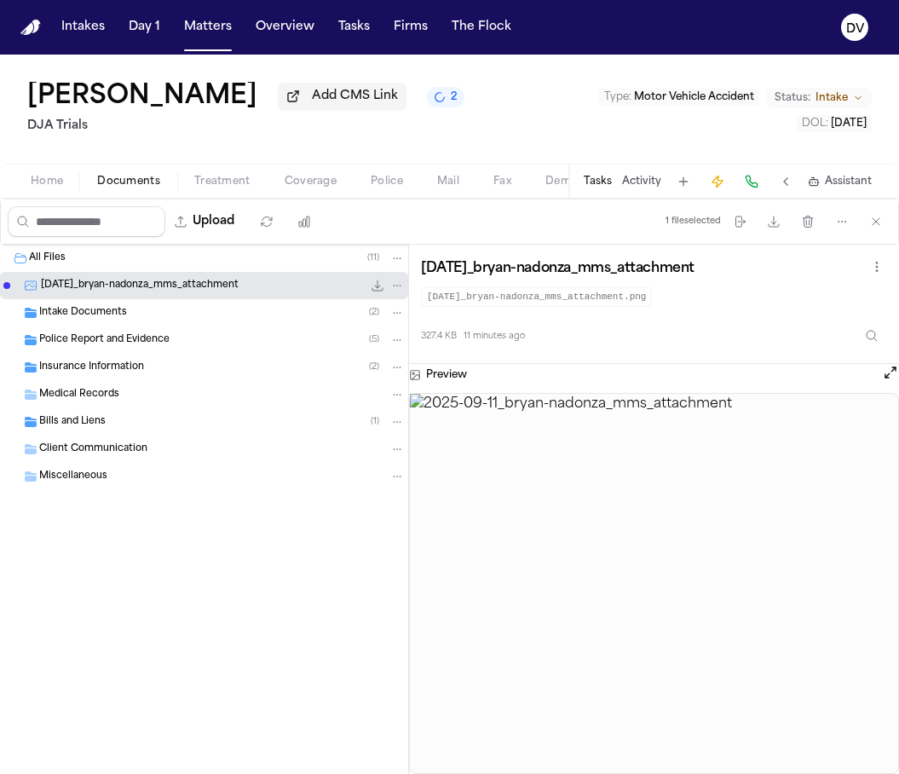
click at [661, 524] on img at bounding box center [654, 584] width 488 height 380
click at [665, 527] on img at bounding box center [654, 584] width 488 height 380
